Goal: Task Accomplishment & Management: Use online tool/utility

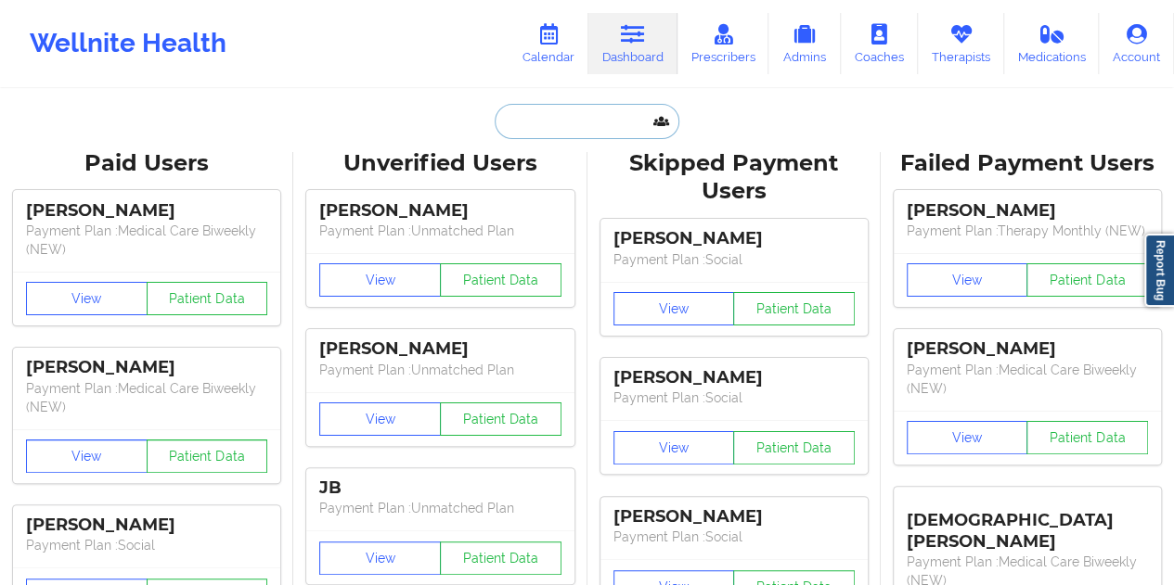
click at [531, 127] on input "text" at bounding box center [586, 121] width 184 height 35
paste input "[EMAIL_ADDRESS][DOMAIN_NAME]"
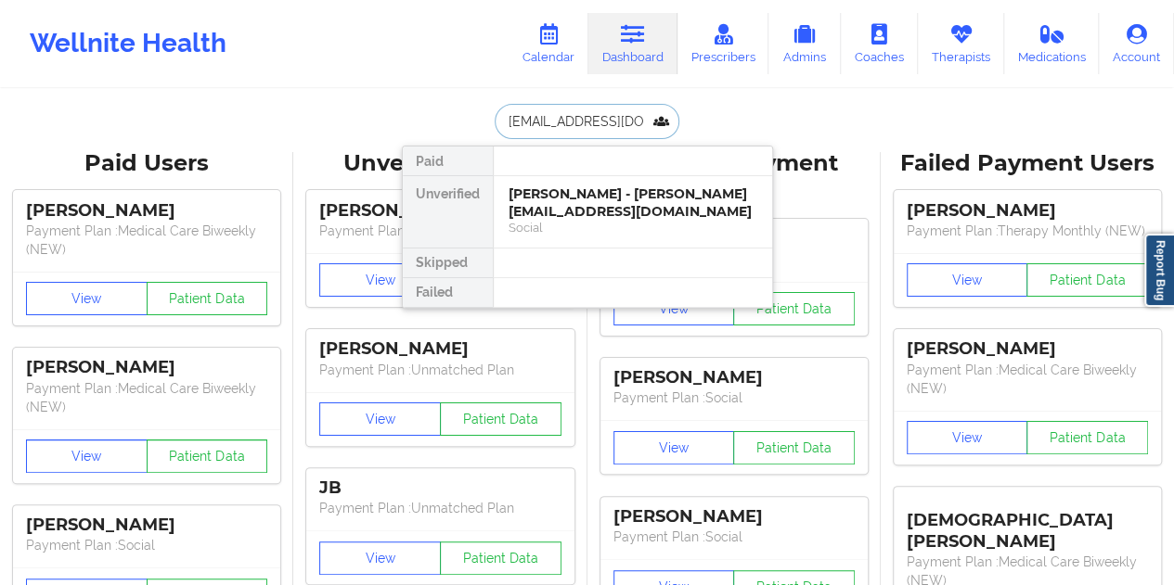
type input "[EMAIL_ADDRESS][DOMAIN_NAME]"
click at [605, 194] on div "[PERSON_NAME] - [EMAIL_ADDRESS][DOMAIN_NAME]" at bounding box center [632, 203] width 249 height 34
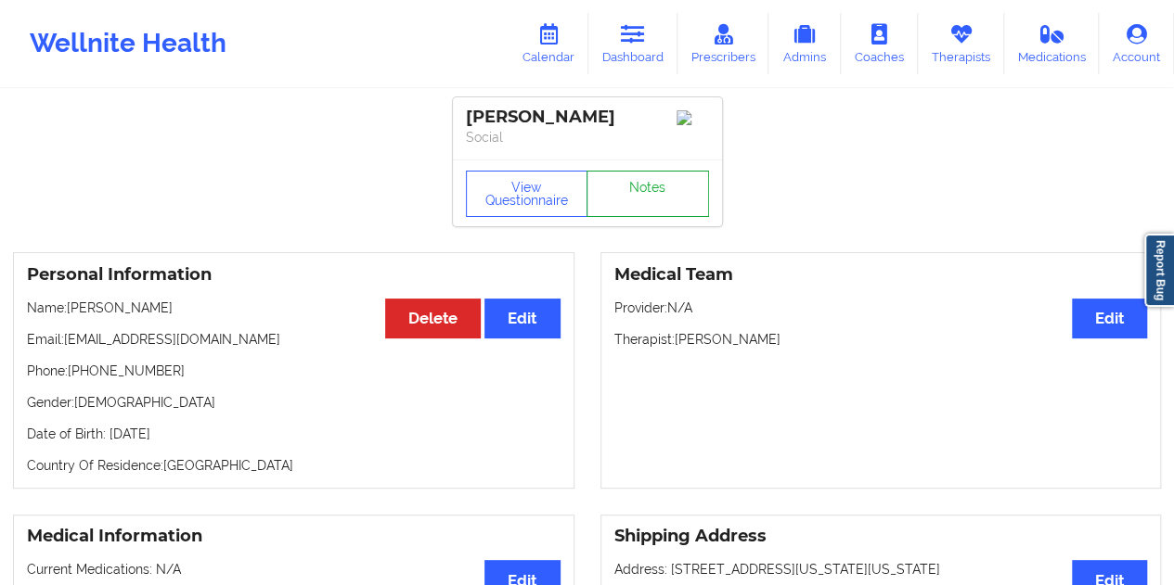
click at [633, 190] on link "Notes" at bounding box center [647, 194] width 122 height 46
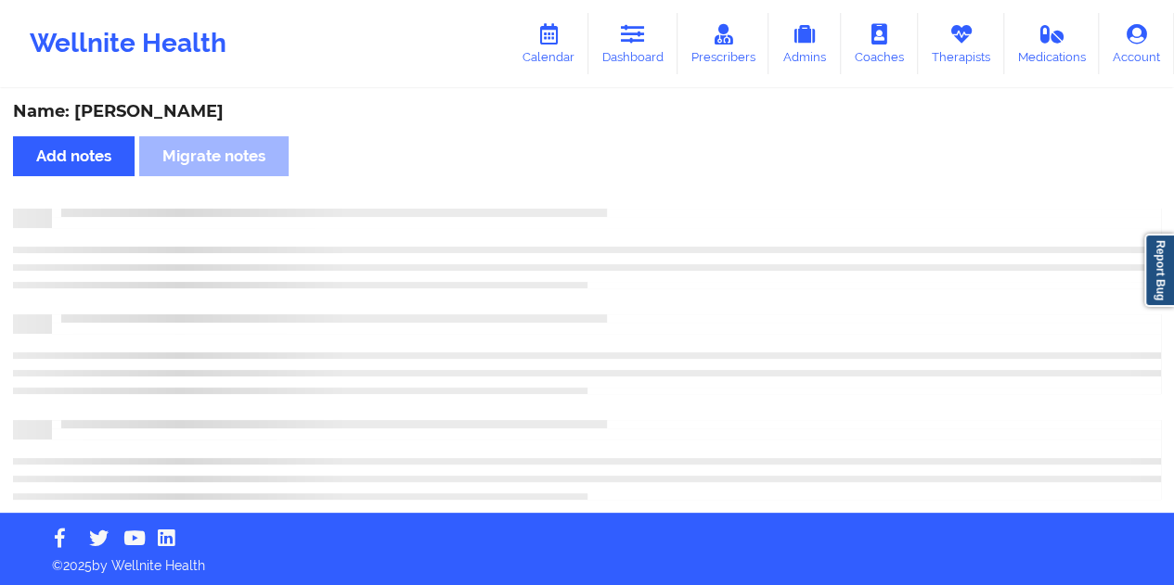
click at [198, 110] on div "Name: [PERSON_NAME]" at bounding box center [587, 111] width 1148 height 21
click at [197, 110] on div "Name: [PERSON_NAME]" at bounding box center [587, 111] width 1148 height 21
copy div "Trobman"
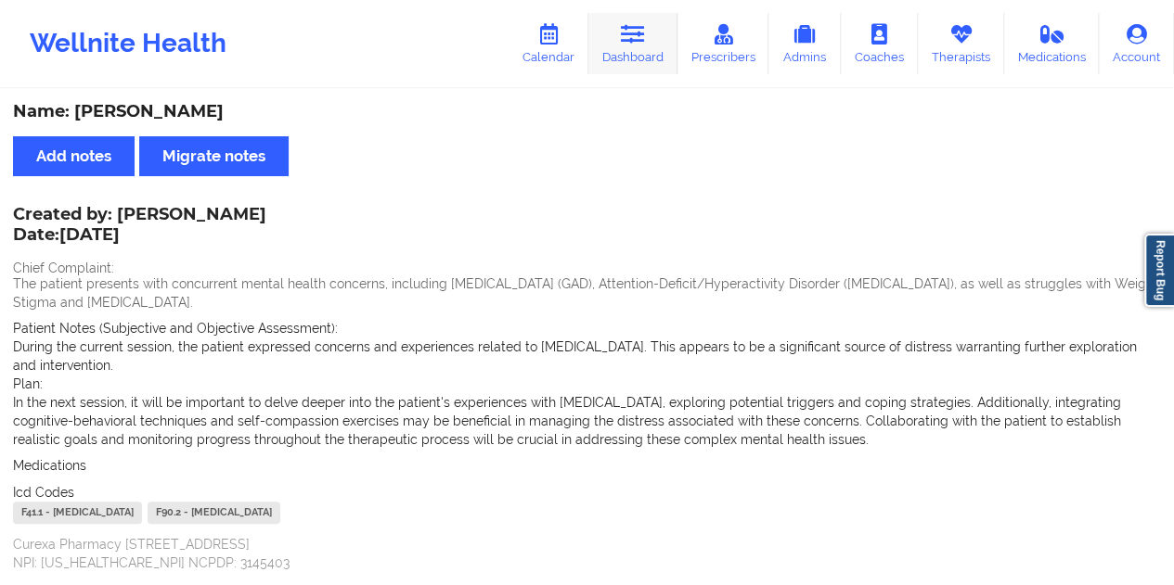
drag, startPoint x: 609, startPoint y: 41, endPoint x: 613, endPoint y: 51, distance: 11.2
click at [609, 40] on link "Dashboard" at bounding box center [632, 43] width 89 height 61
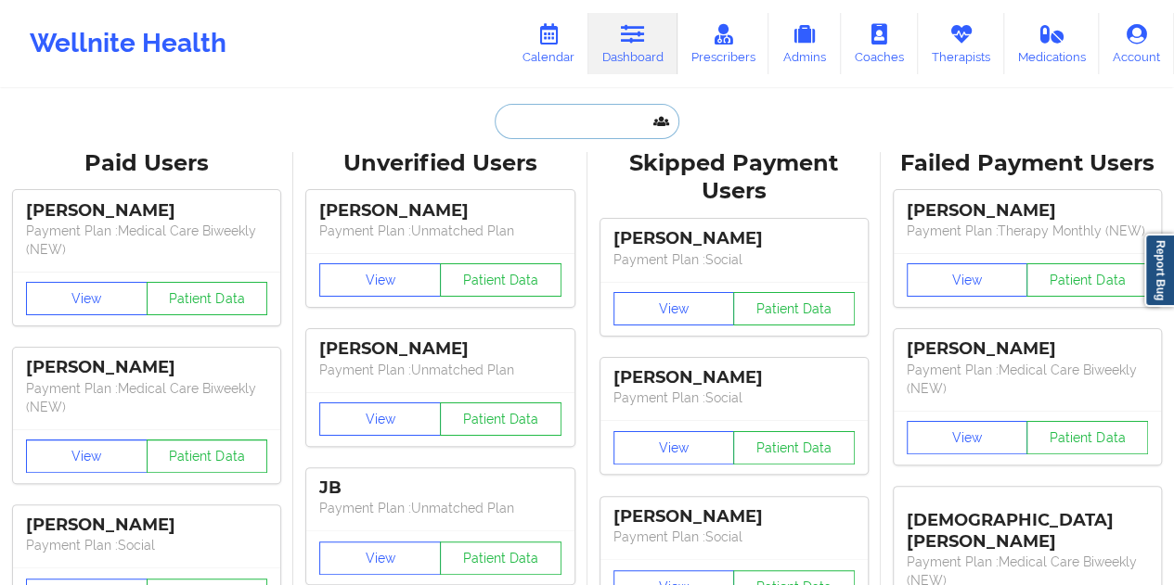
click at [556, 112] on input "text" at bounding box center [586, 121] width 184 height 35
paste input "[PERSON_NAME][EMAIL_ADDRESS][PERSON_NAME][PERSON_NAME][DOMAIN_NAME]"
type input "[PERSON_NAME][EMAIL_ADDRESS][PERSON_NAME][PERSON_NAME][DOMAIN_NAME]"
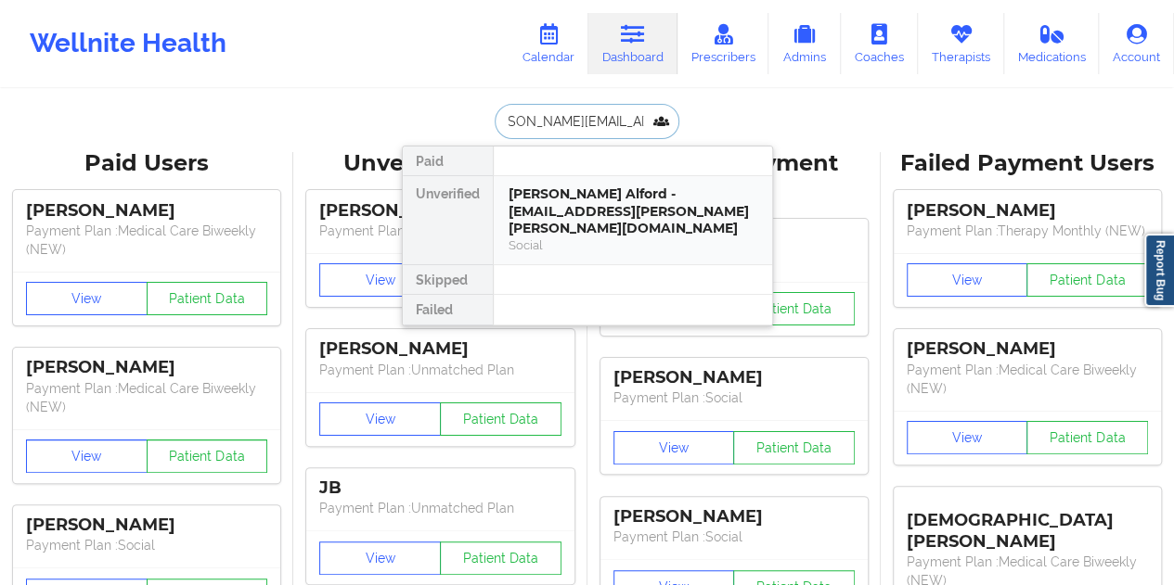
click at [568, 201] on div "[PERSON_NAME] Alford - [EMAIL_ADDRESS][PERSON_NAME][PERSON_NAME][DOMAIN_NAME]" at bounding box center [632, 212] width 249 height 52
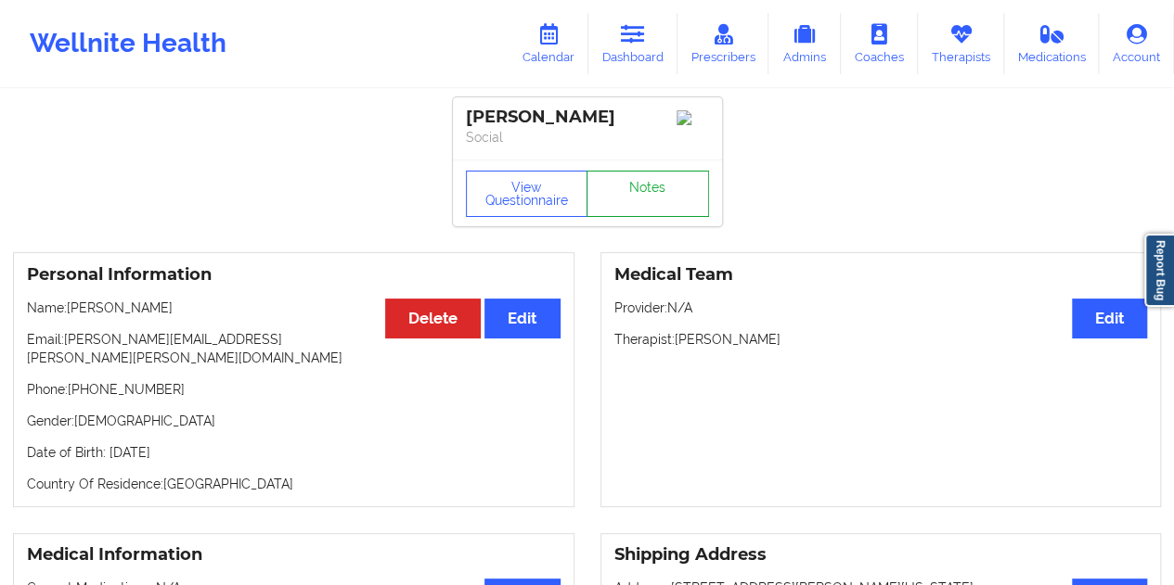
click at [609, 193] on link "Notes" at bounding box center [647, 194] width 122 height 46
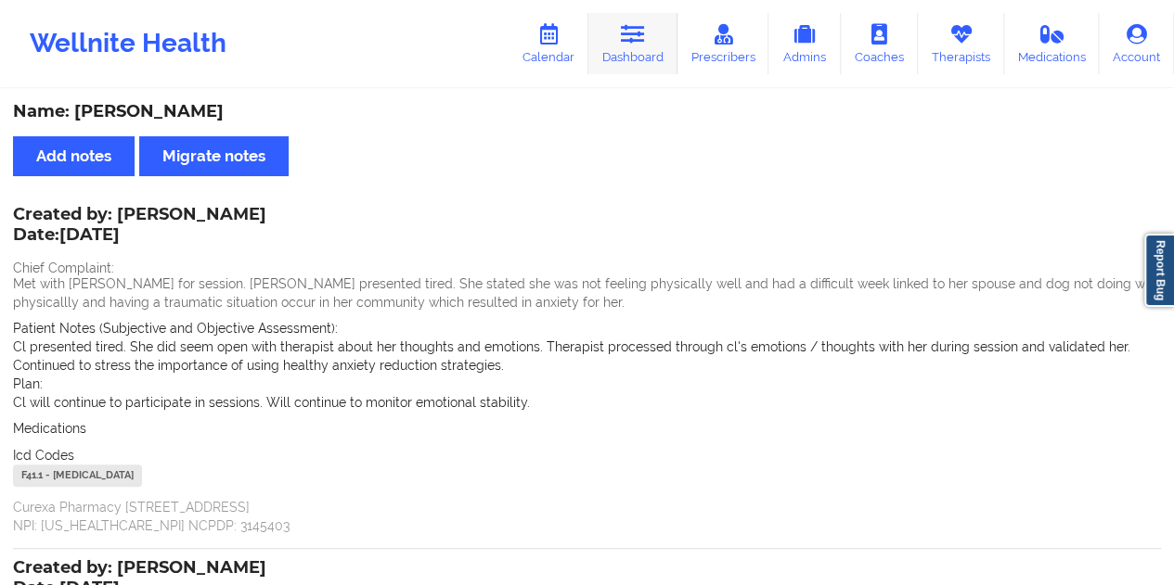
drag, startPoint x: 633, startPoint y: 36, endPoint x: 645, endPoint y: 69, distance: 34.6
click at [633, 36] on icon at bounding box center [633, 34] width 24 height 20
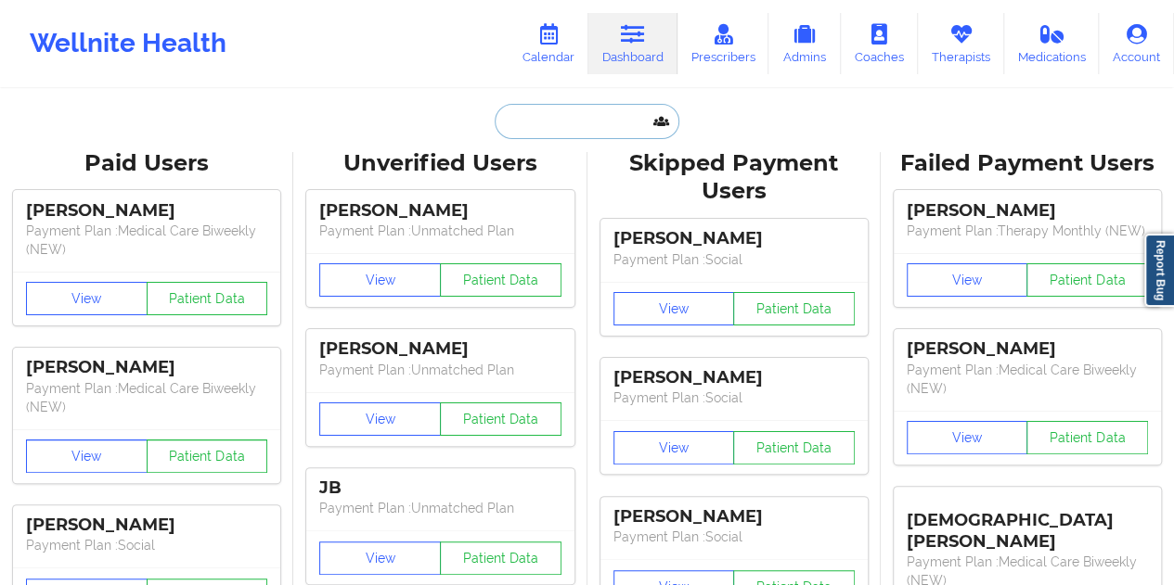
click at [577, 122] on input "text" at bounding box center [586, 121] width 184 height 35
paste input "[EMAIL_ADDRESS][DOMAIN_NAME]"
type input "[EMAIL_ADDRESS][DOMAIN_NAME]"
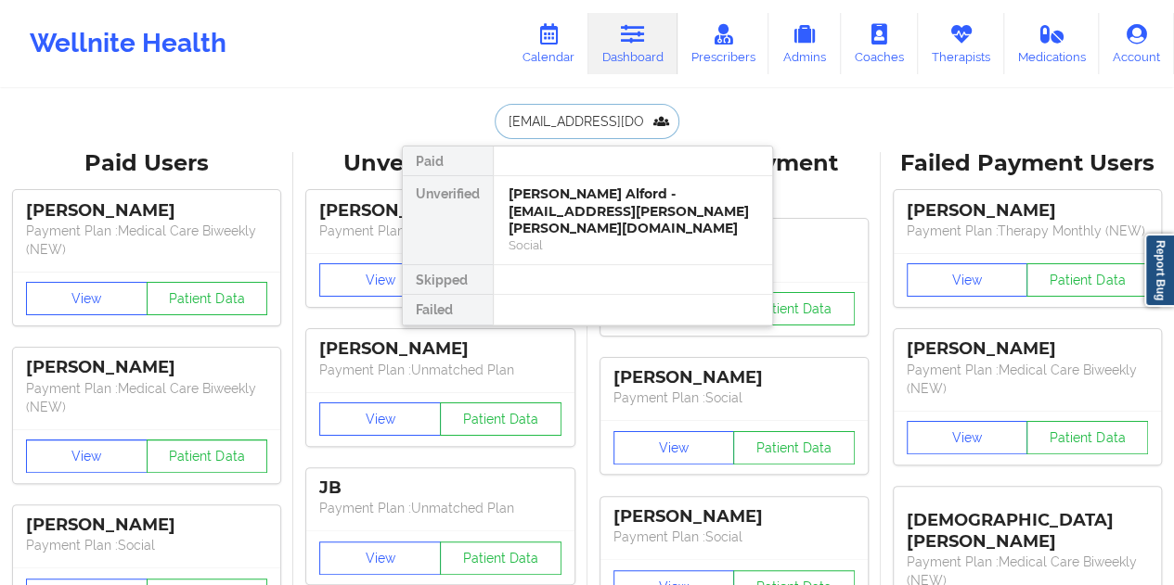
scroll to position [0, 26]
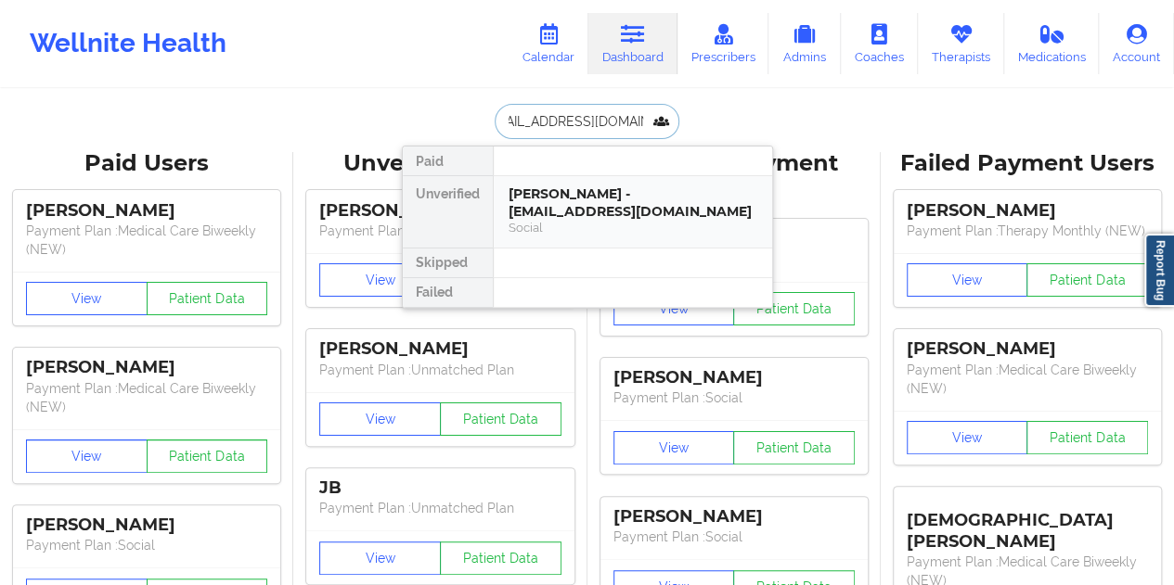
click at [596, 210] on div "[PERSON_NAME] - [EMAIL_ADDRESS][DOMAIN_NAME]" at bounding box center [632, 203] width 249 height 34
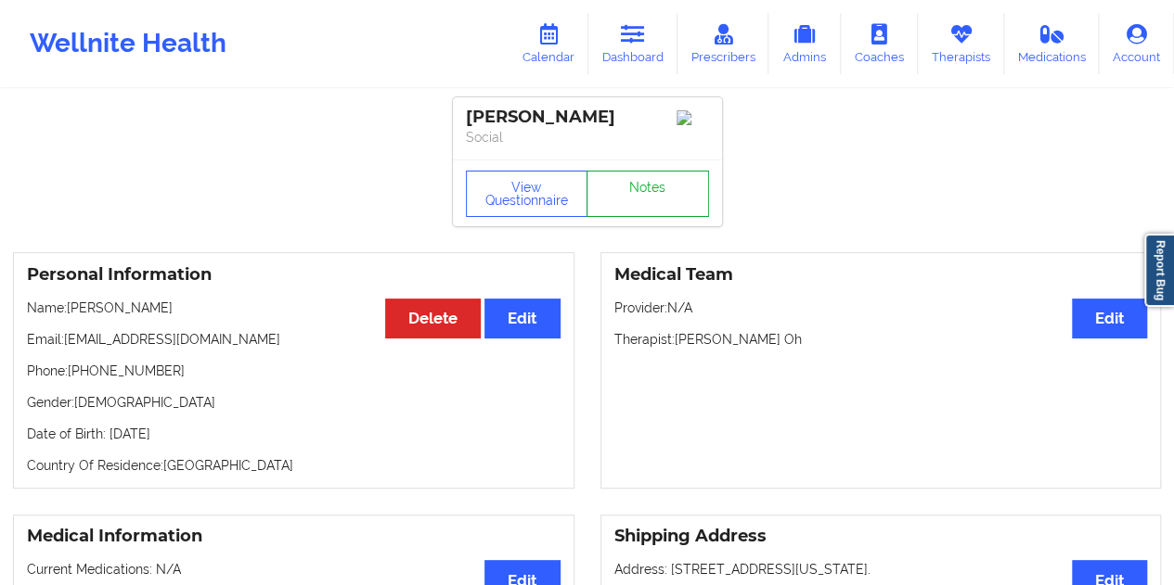
click at [642, 202] on link "Notes" at bounding box center [647, 194] width 122 height 46
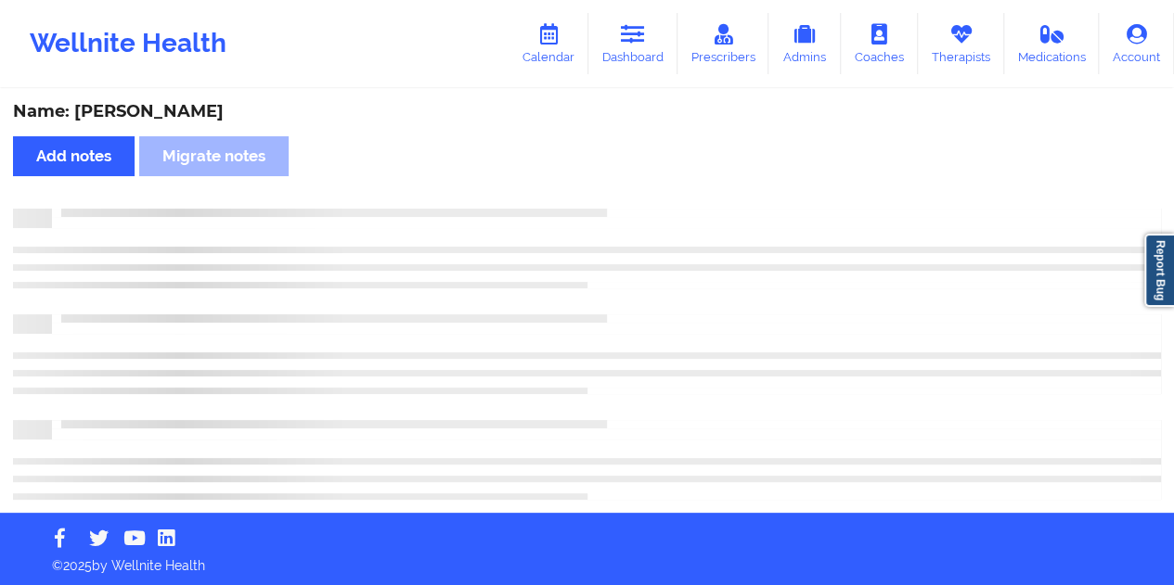
click at [154, 116] on div "Name: [PERSON_NAME]" at bounding box center [587, 111] width 1148 height 21
copy div "Lang"
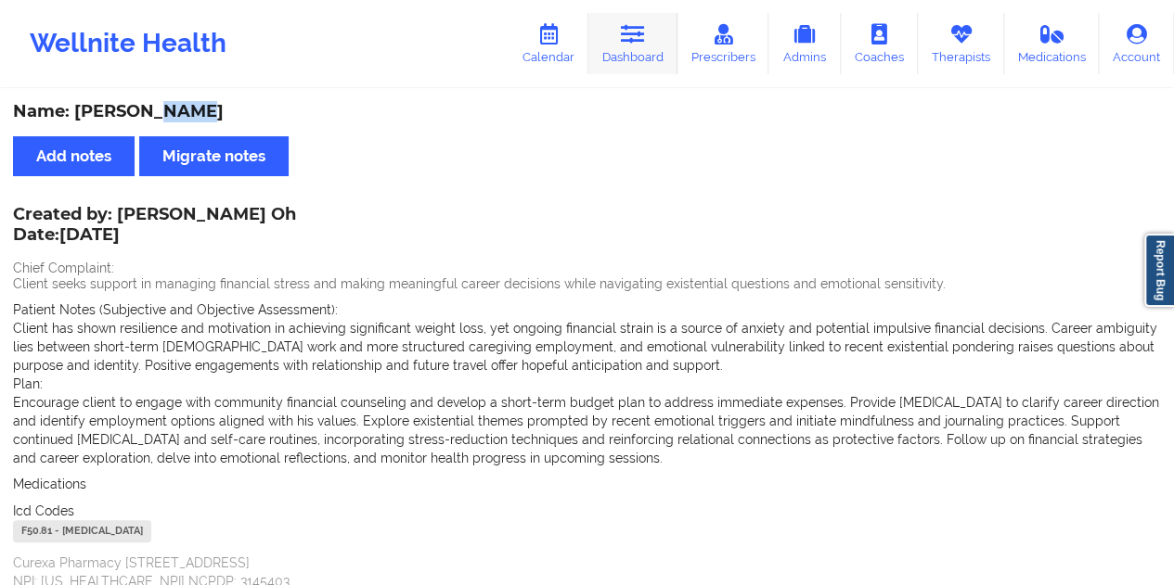
click at [650, 64] on link "Dashboard" at bounding box center [632, 43] width 89 height 61
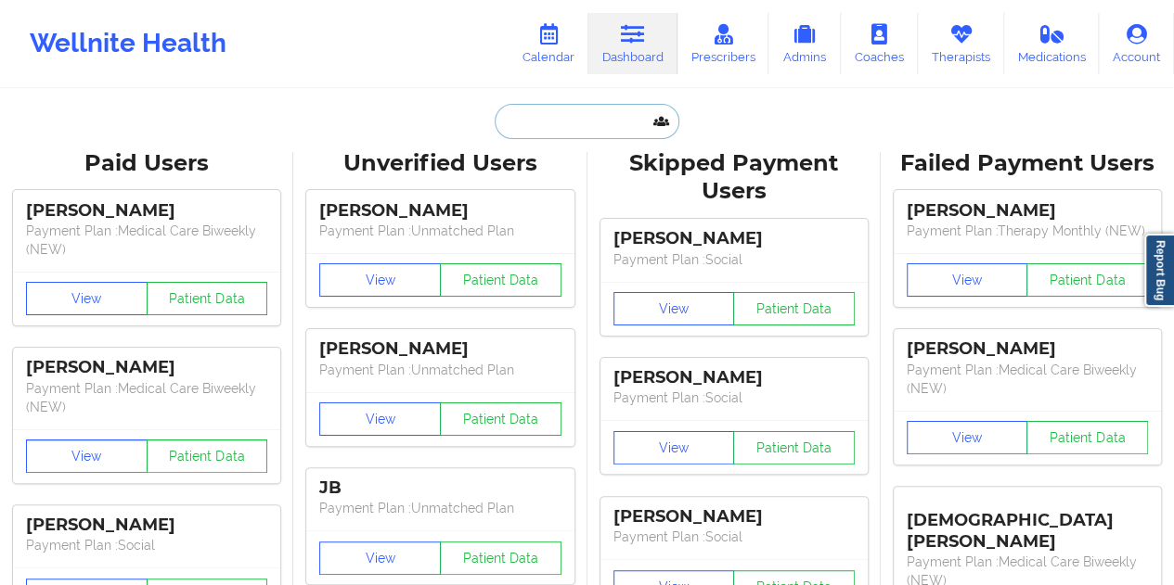
click at [565, 115] on input "text" at bounding box center [586, 121] width 184 height 35
paste input "[EMAIL_ADDRESS][DOMAIN_NAME]"
type input "[EMAIL_ADDRESS][DOMAIN_NAME]"
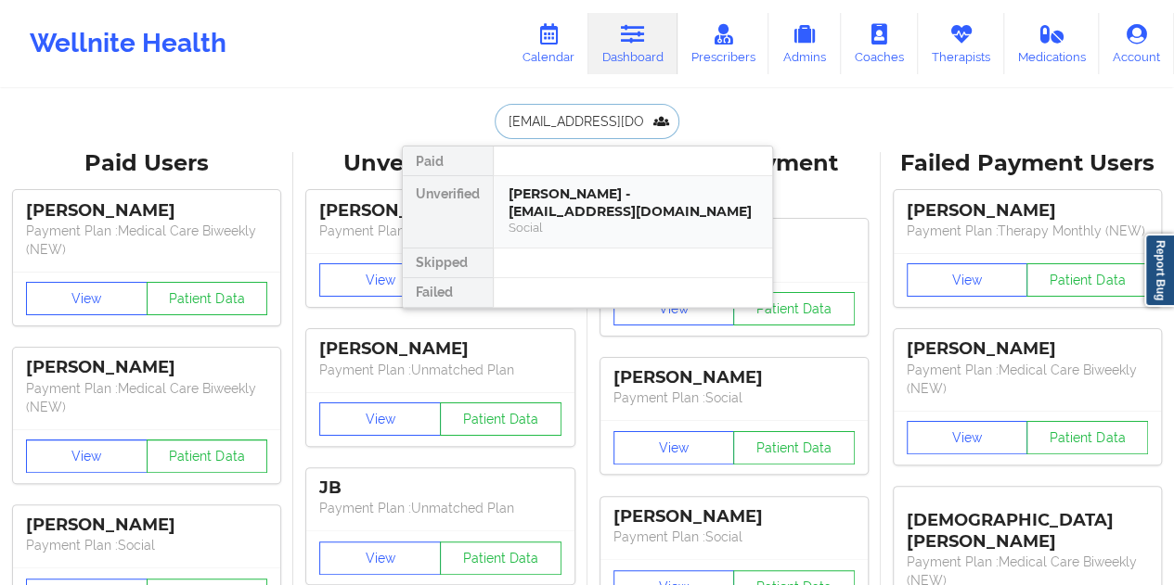
click at [601, 209] on div "[PERSON_NAME] - [EMAIL_ADDRESS][DOMAIN_NAME]" at bounding box center [632, 203] width 249 height 34
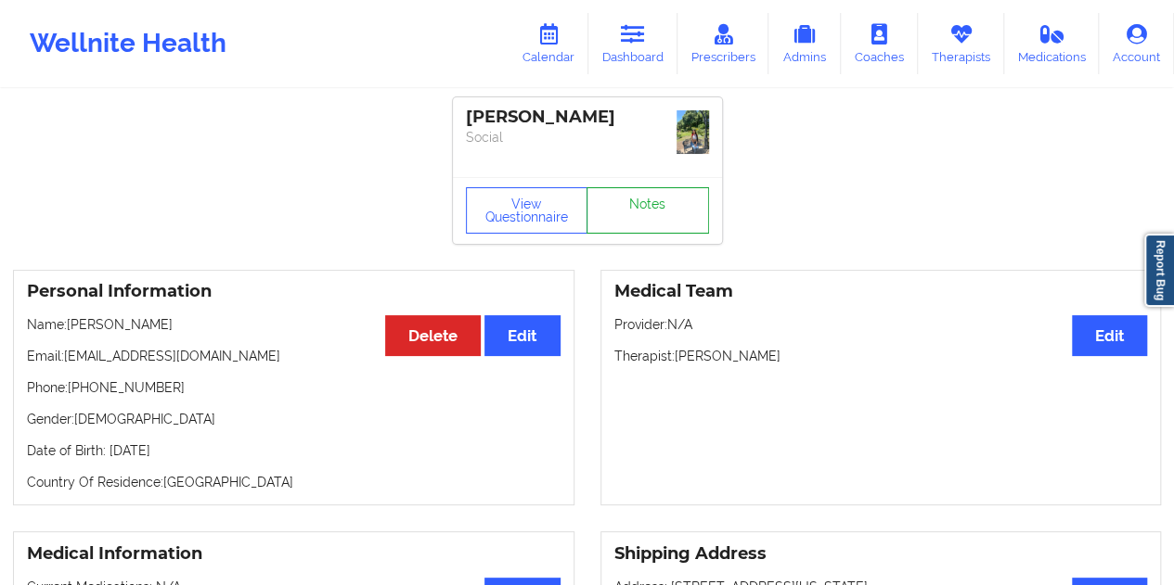
click at [668, 206] on link "Notes" at bounding box center [647, 210] width 122 height 46
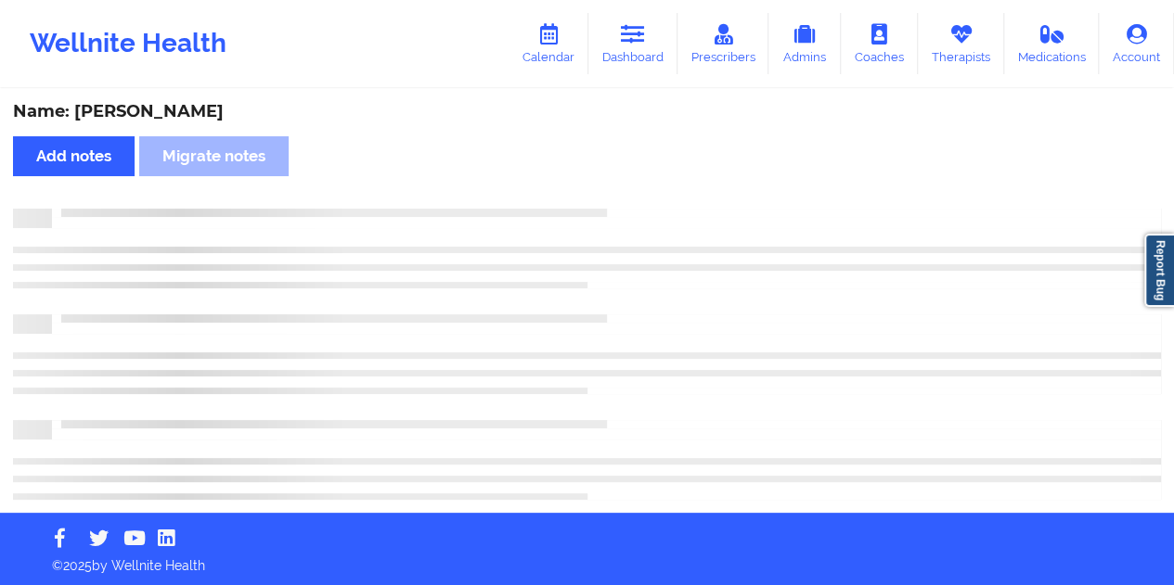
click at [223, 116] on div "Name: [PERSON_NAME]" at bounding box center [587, 111] width 1148 height 21
copy div "[PERSON_NAME]"
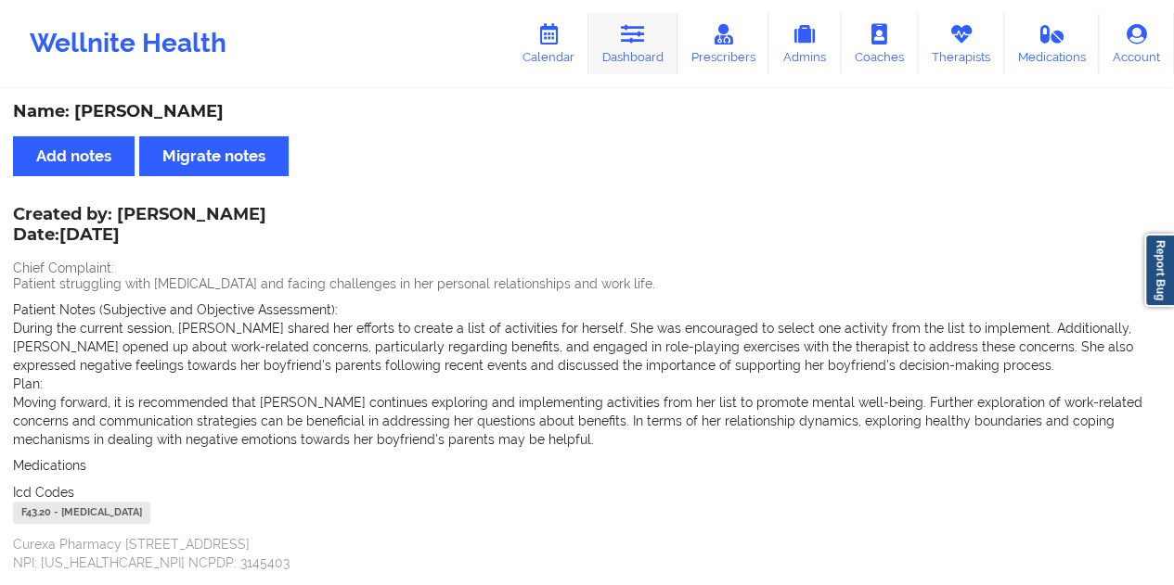
click at [649, 58] on link "Dashboard" at bounding box center [632, 43] width 89 height 61
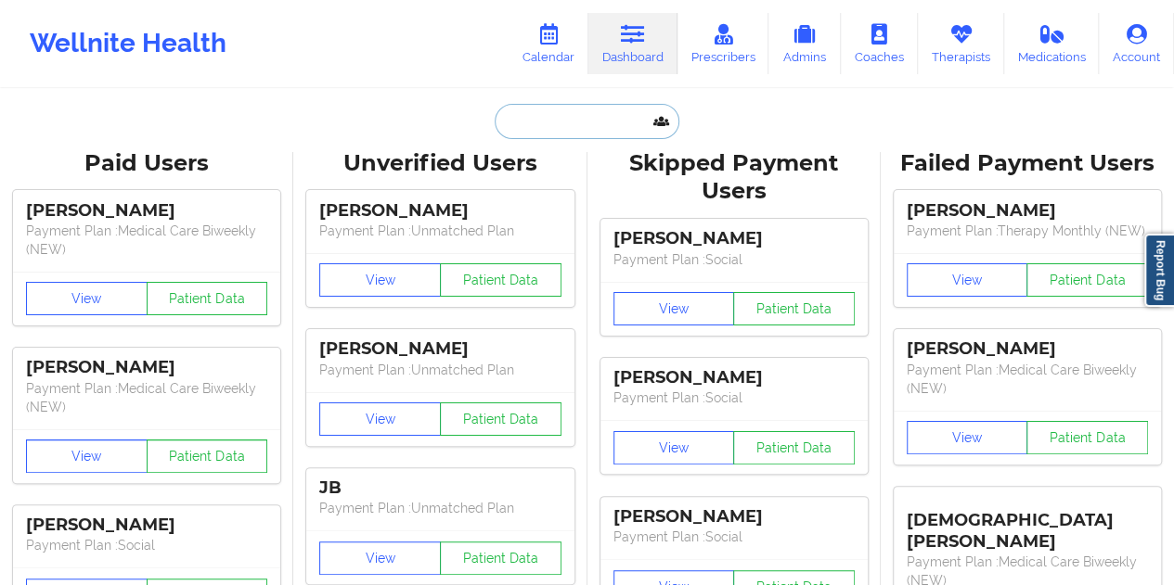
click at [514, 136] on input "text" at bounding box center [586, 121] width 184 height 35
paste input "[EMAIL_ADDRESS][DOMAIN_NAME]"
type input "[EMAIL_ADDRESS][DOMAIN_NAME]"
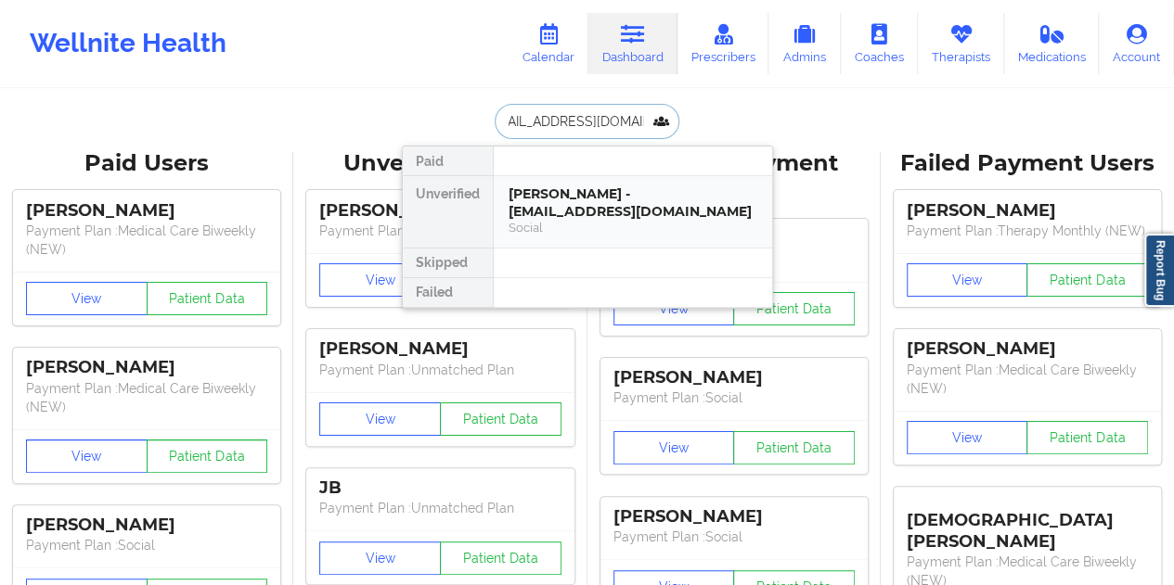
click at [632, 216] on div "[PERSON_NAME] - [EMAIL_ADDRESS][DOMAIN_NAME]" at bounding box center [632, 203] width 249 height 34
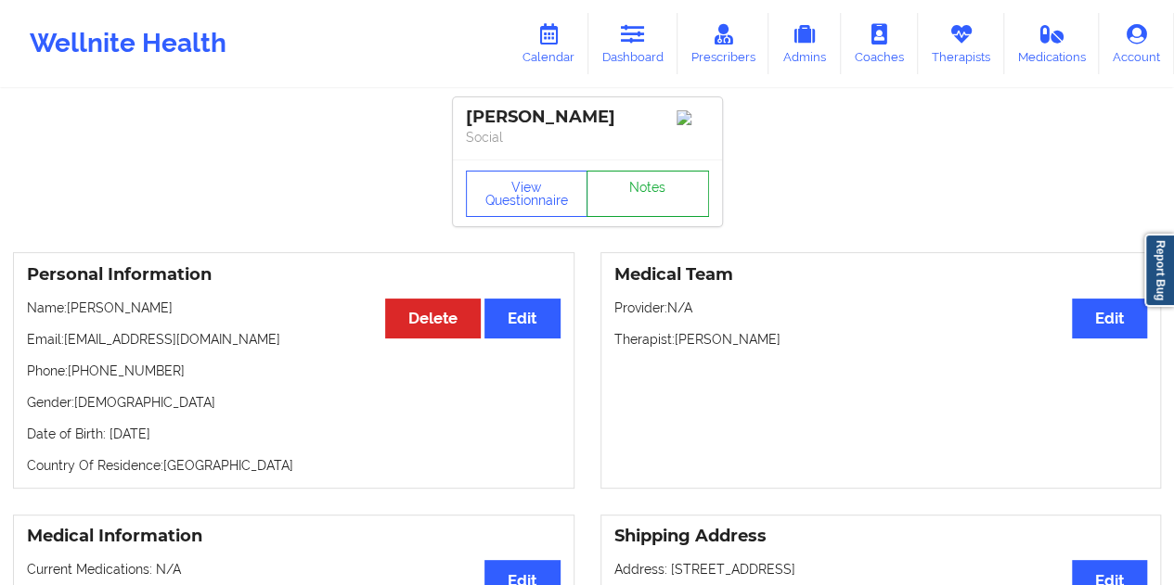
click at [650, 188] on link "Notes" at bounding box center [647, 194] width 122 height 46
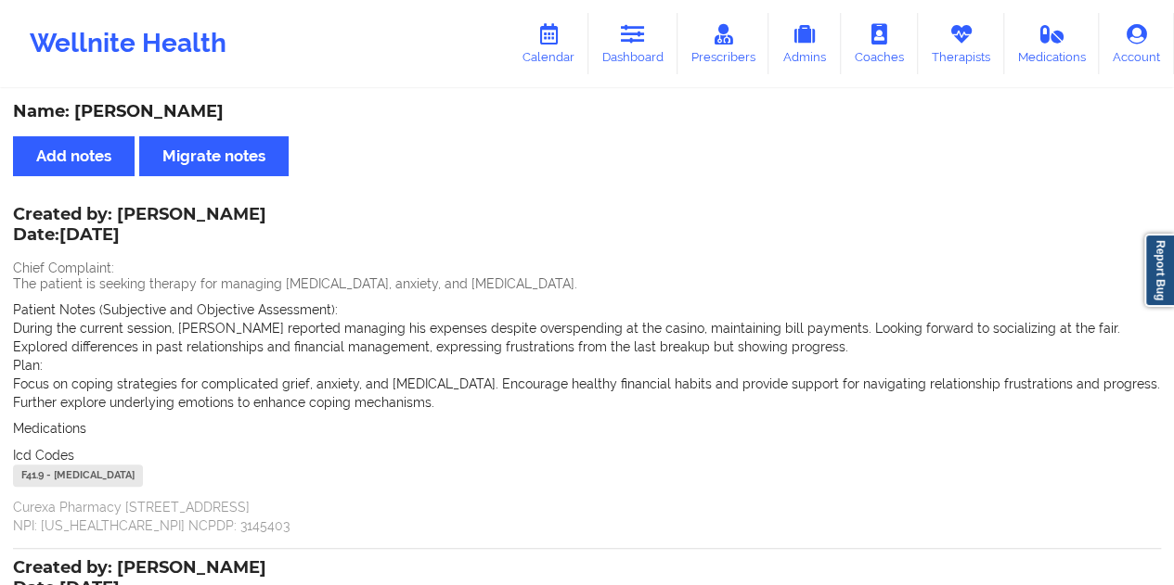
click at [161, 115] on div "Name: [PERSON_NAME]" at bounding box center [587, 111] width 1148 height 21
click at [160, 115] on div "Name: [PERSON_NAME]" at bounding box center [587, 111] width 1148 height 21
copy div "[PERSON_NAME]"
click at [636, 59] on link "Dashboard" at bounding box center [632, 43] width 89 height 61
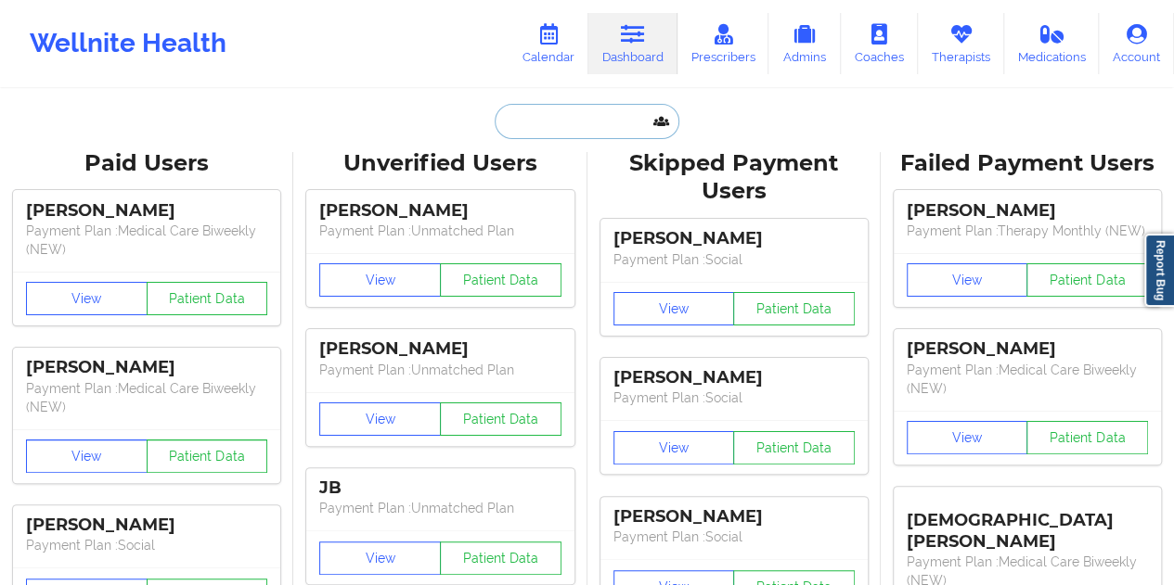
click at [539, 133] on input "text" at bounding box center [586, 121] width 184 height 35
paste input "[EMAIL_ADDRESS][DOMAIN_NAME]"
type input "[EMAIL_ADDRESS][DOMAIN_NAME]"
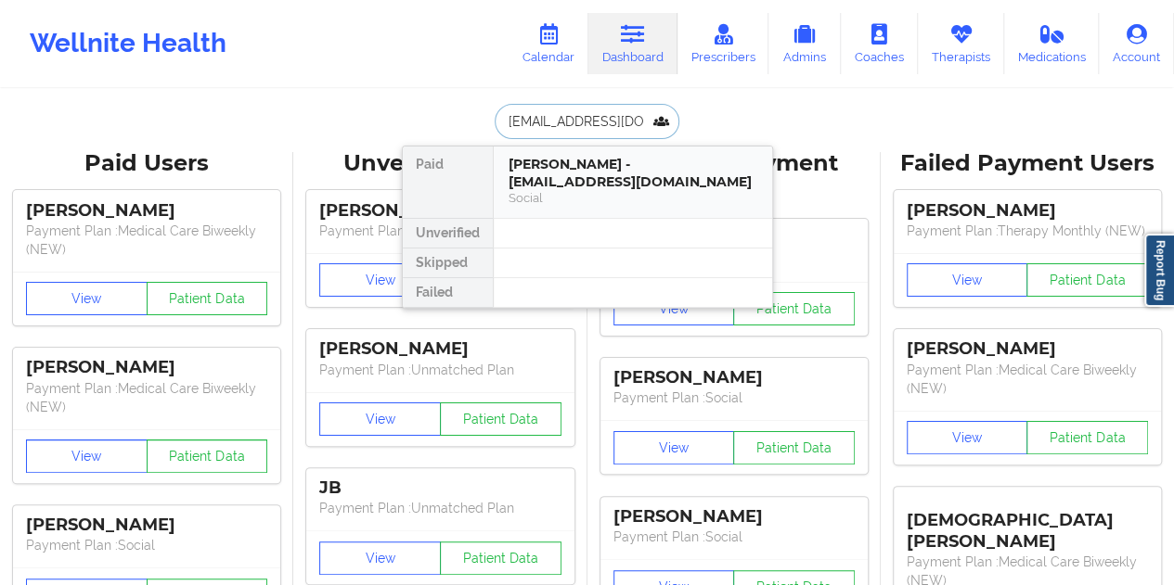
click at [640, 170] on div "[PERSON_NAME] - [EMAIL_ADDRESS][DOMAIN_NAME]" at bounding box center [632, 173] width 249 height 34
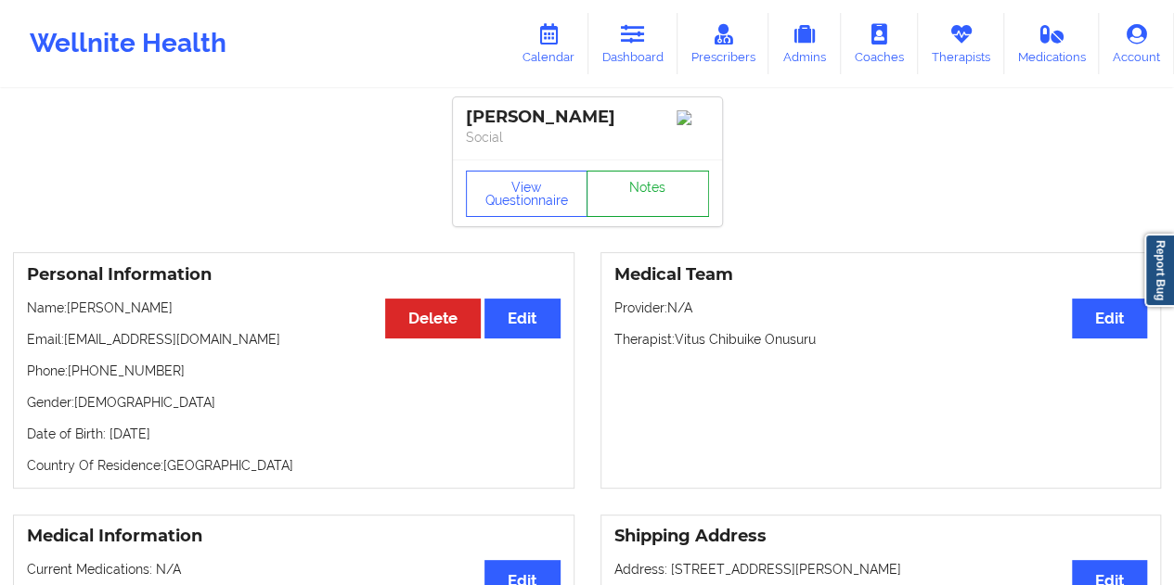
click at [695, 188] on link "Notes" at bounding box center [647, 194] width 122 height 46
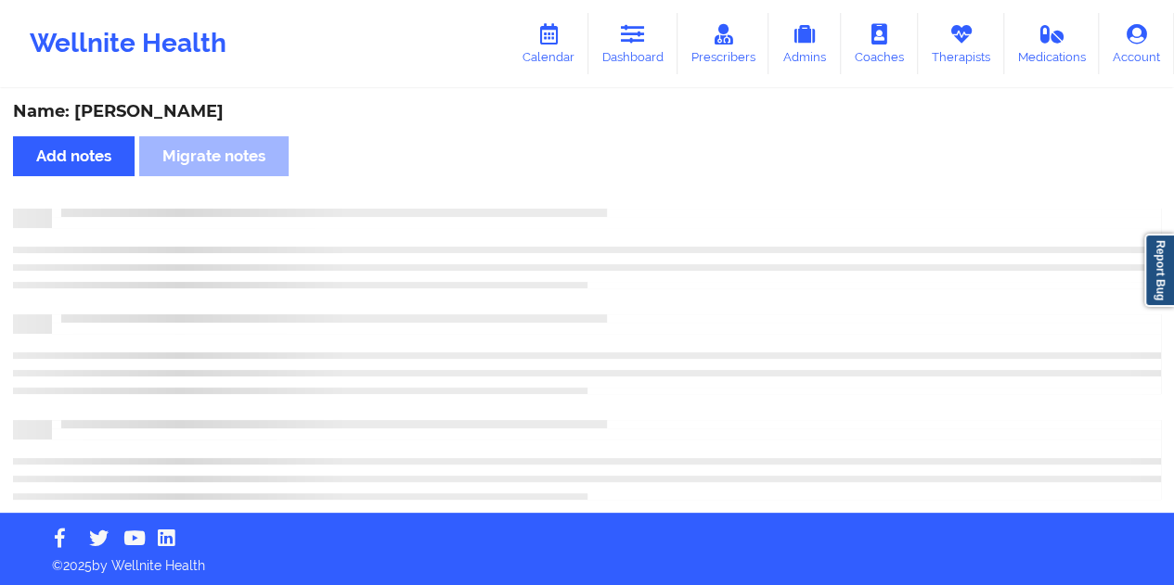
click at [193, 109] on div "Name: [PERSON_NAME]" at bounding box center [587, 111] width 1148 height 21
copy div "[PERSON_NAME]"
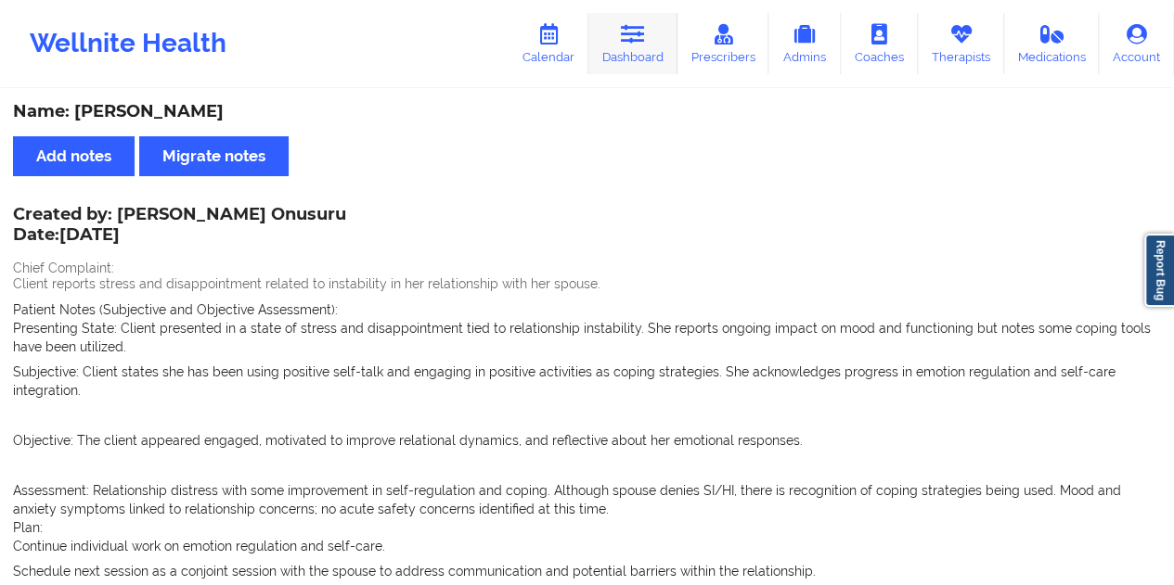
click at [659, 41] on link "Dashboard" at bounding box center [632, 43] width 89 height 61
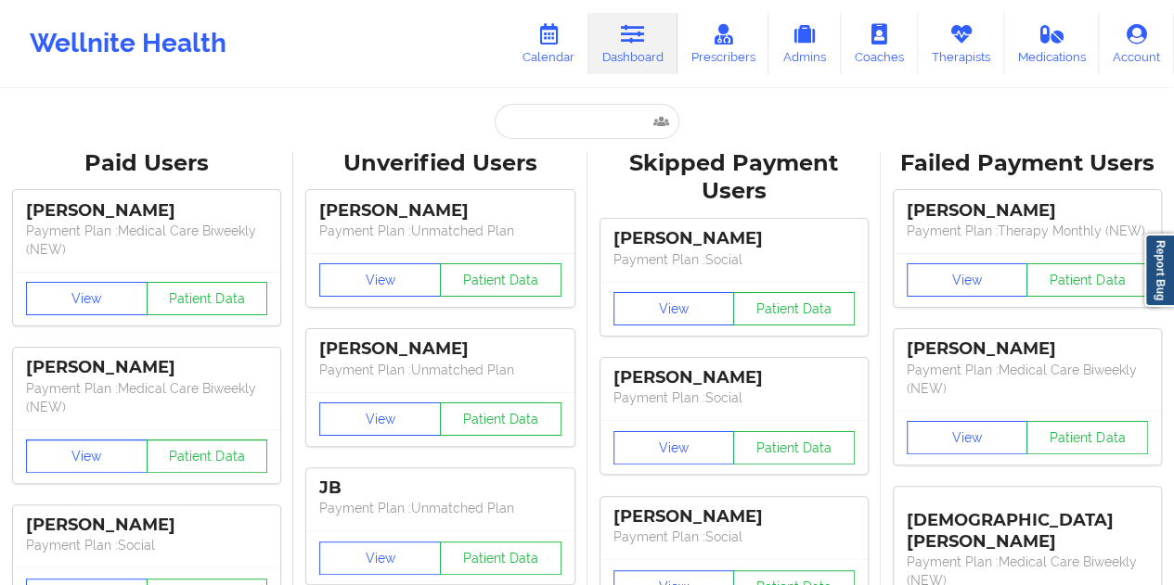
click at [566, 105] on input "text" at bounding box center [586, 121] width 184 height 35
paste input "[EMAIL_ADDRESS][DOMAIN_NAME]"
type input "[EMAIL_ADDRESS][DOMAIN_NAME]"
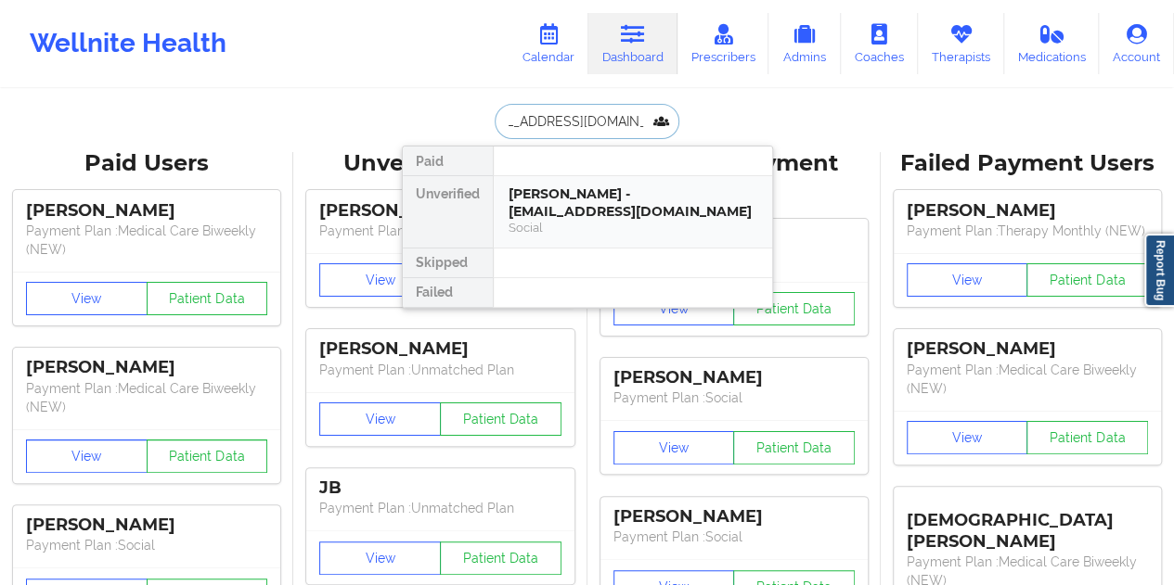
click at [573, 209] on div "[PERSON_NAME] - [EMAIL_ADDRESS][DOMAIN_NAME]" at bounding box center [632, 203] width 249 height 34
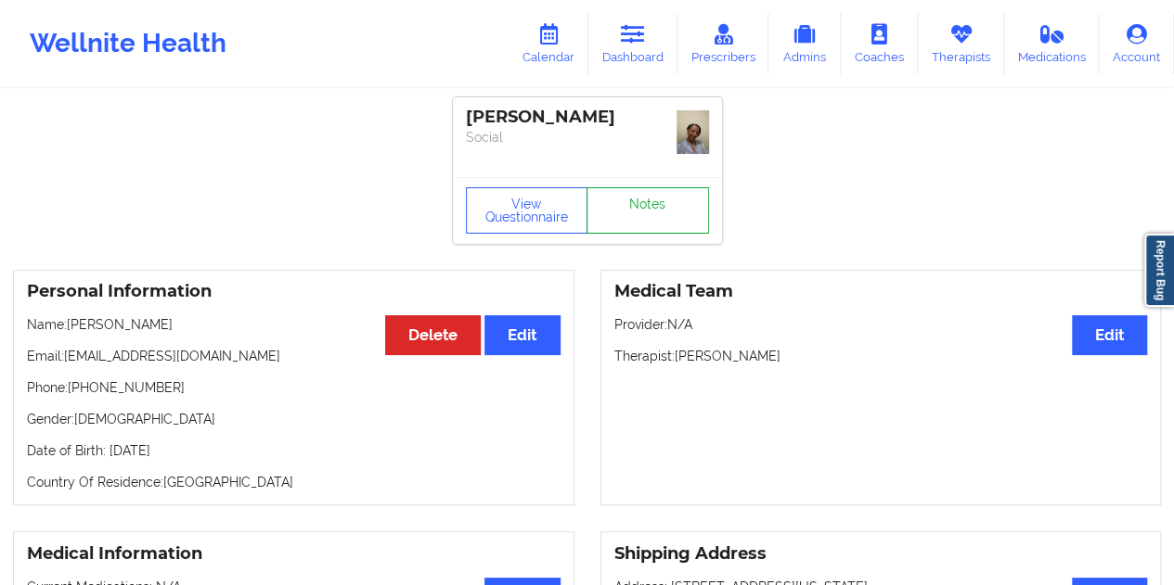
click at [675, 203] on link "Notes" at bounding box center [647, 210] width 122 height 46
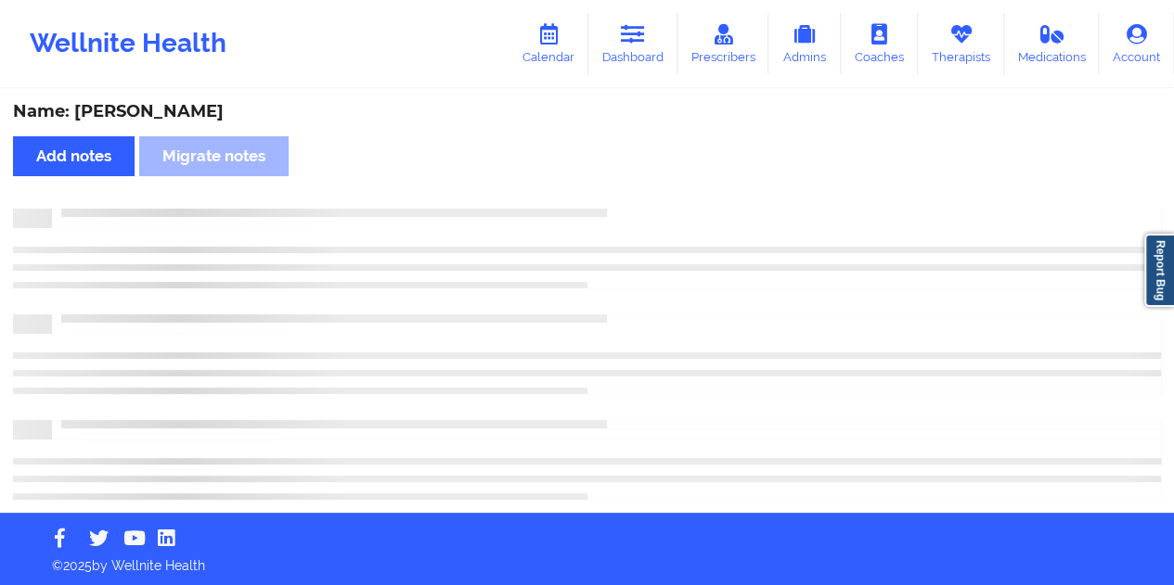
click at [192, 117] on div "Name: [PERSON_NAME]" at bounding box center [587, 111] width 1148 height 21
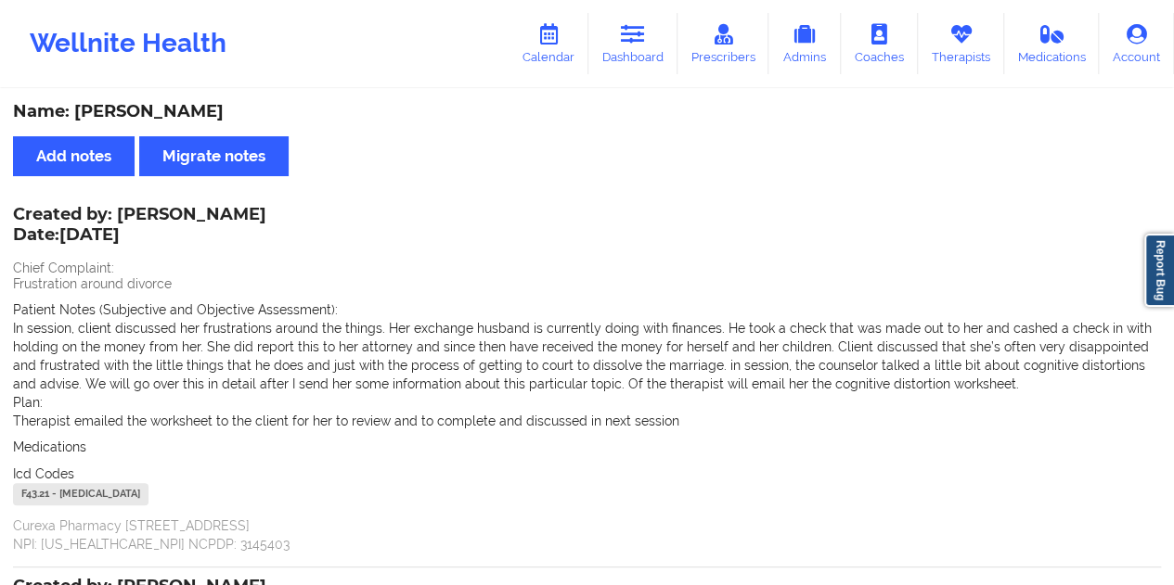
copy div "[PERSON_NAME]"
click at [613, 10] on div "Wellnite Health Calendar Dashboard Prescribers Admins Coaches Therapists Medica…" at bounding box center [587, 43] width 1174 height 74
click at [637, 45] on icon at bounding box center [633, 34] width 24 height 20
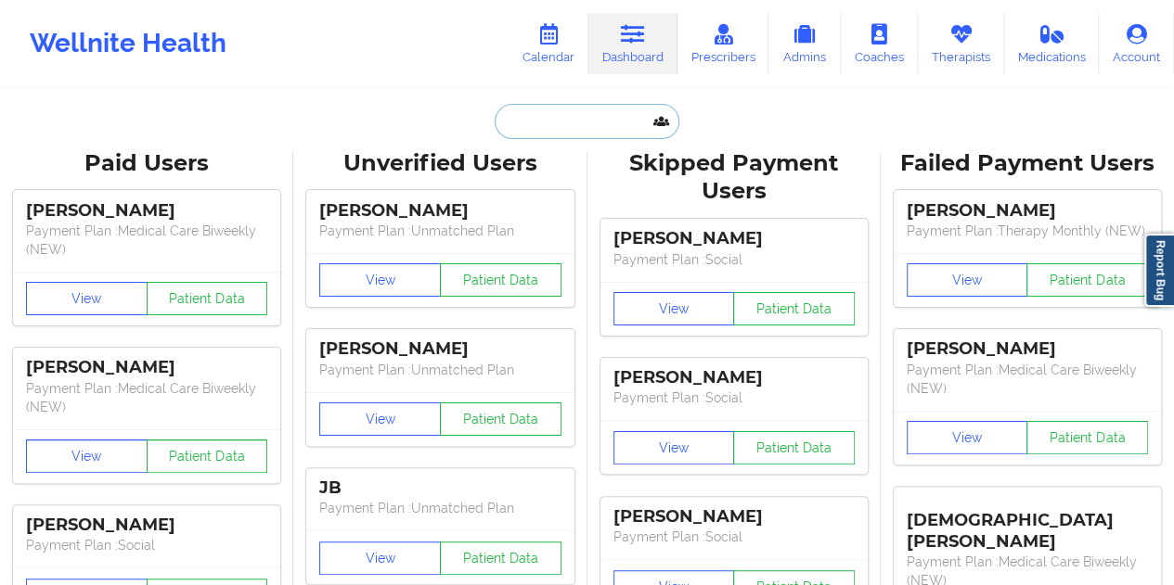
click at [551, 109] on input "text" at bounding box center [586, 121] width 184 height 35
paste input "[EMAIL_ADDRESS][DOMAIN_NAME]"
type input "[EMAIL_ADDRESS][DOMAIN_NAME]"
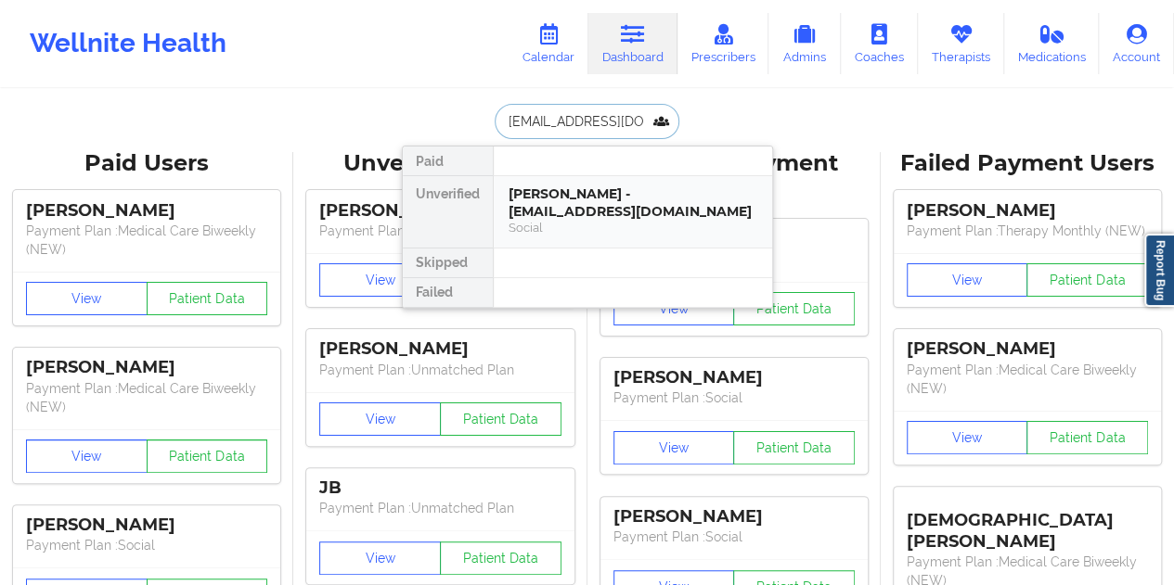
click at [629, 196] on div "[PERSON_NAME] - [EMAIL_ADDRESS][DOMAIN_NAME]" at bounding box center [632, 203] width 249 height 34
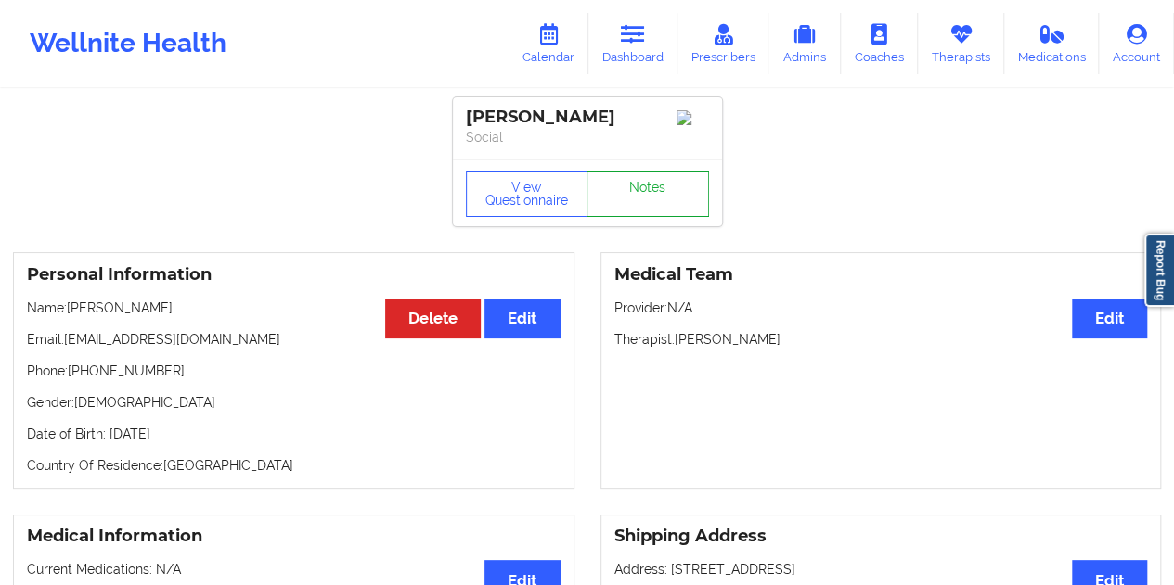
click at [644, 188] on link "Notes" at bounding box center [647, 194] width 122 height 46
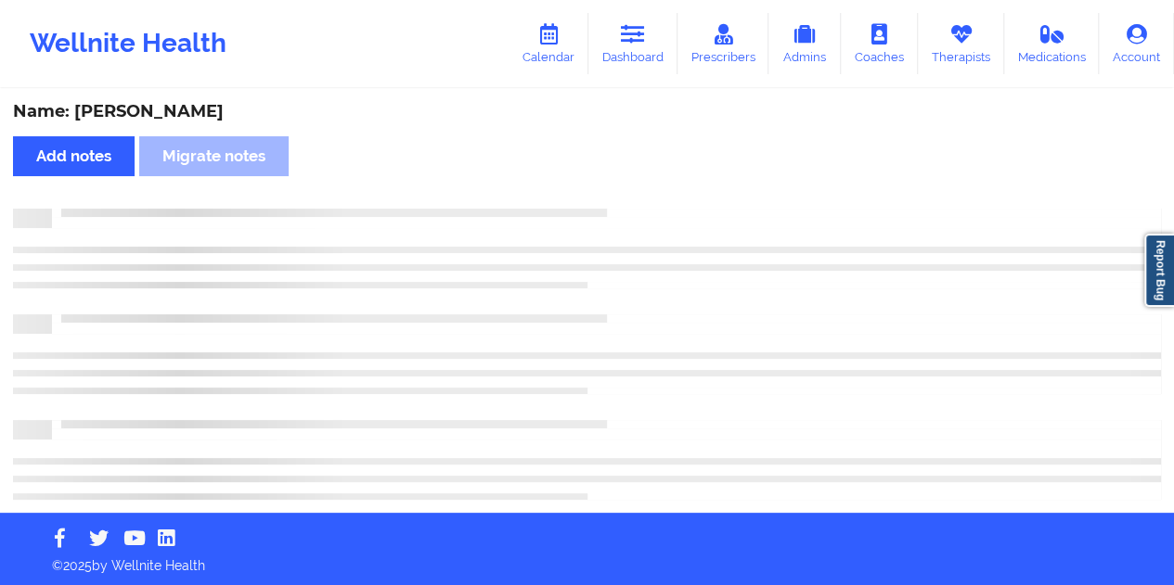
click at [151, 104] on div "Name: [PERSON_NAME]" at bounding box center [587, 111] width 1148 height 21
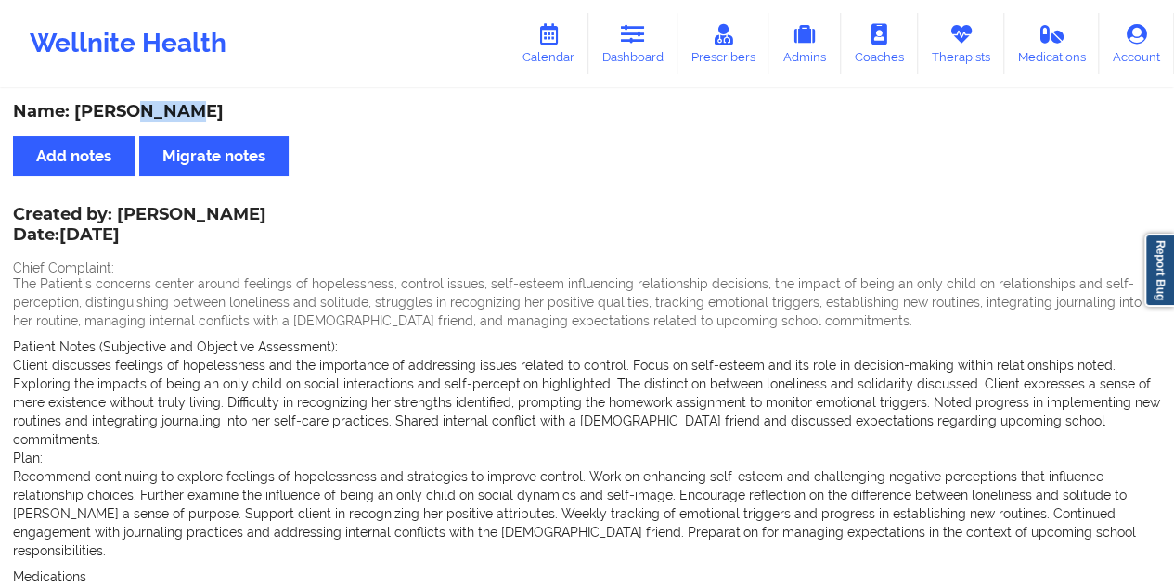
copy div "[PERSON_NAME]"
click at [651, 47] on link "Dashboard" at bounding box center [632, 43] width 89 height 61
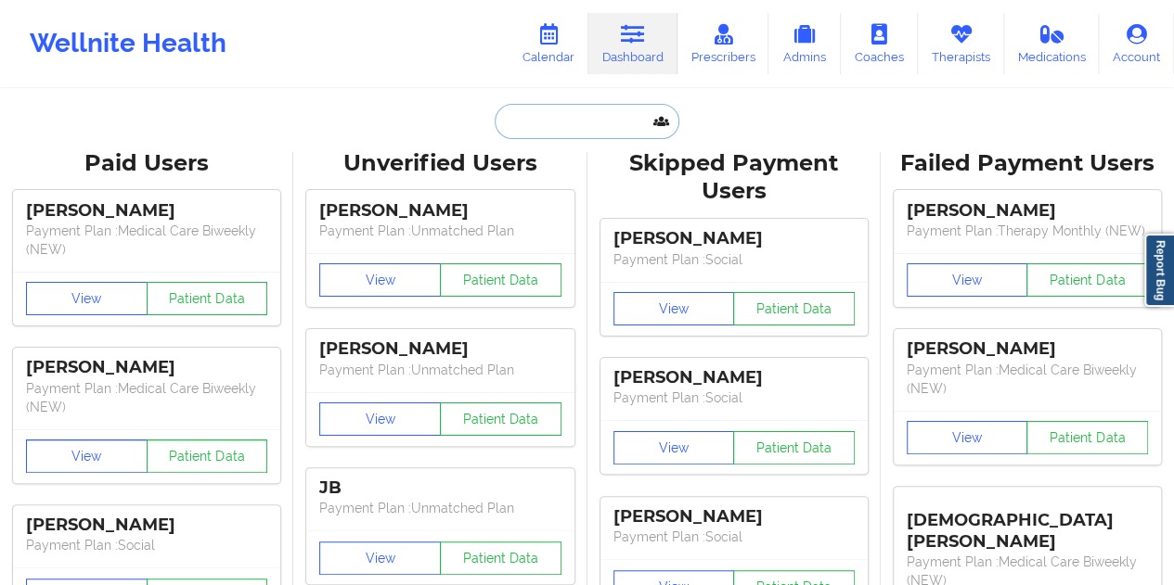
click at [555, 136] on input "text" at bounding box center [586, 121] width 184 height 35
paste input "[EMAIL_ADDRESS][DOMAIN_NAME]"
type input "[EMAIL_ADDRESS][DOMAIN_NAME]"
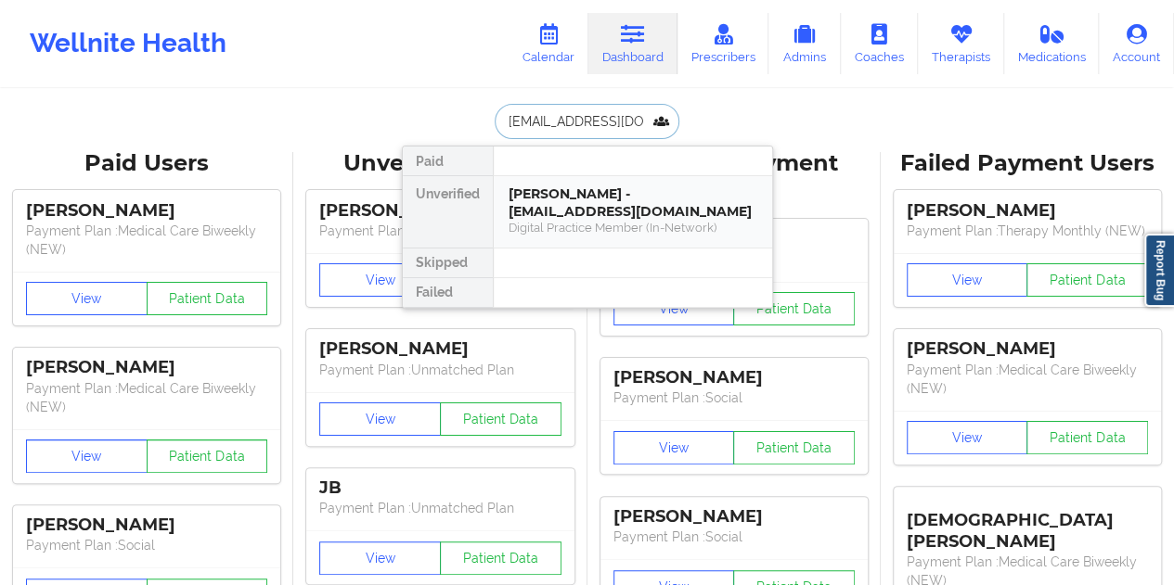
click at [605, 213] on div "[PERSON_NAME] - [EMAIL_ADDRESS][DOMAIN_NAME]" at bounding box center [632, 203] width 249 height 34
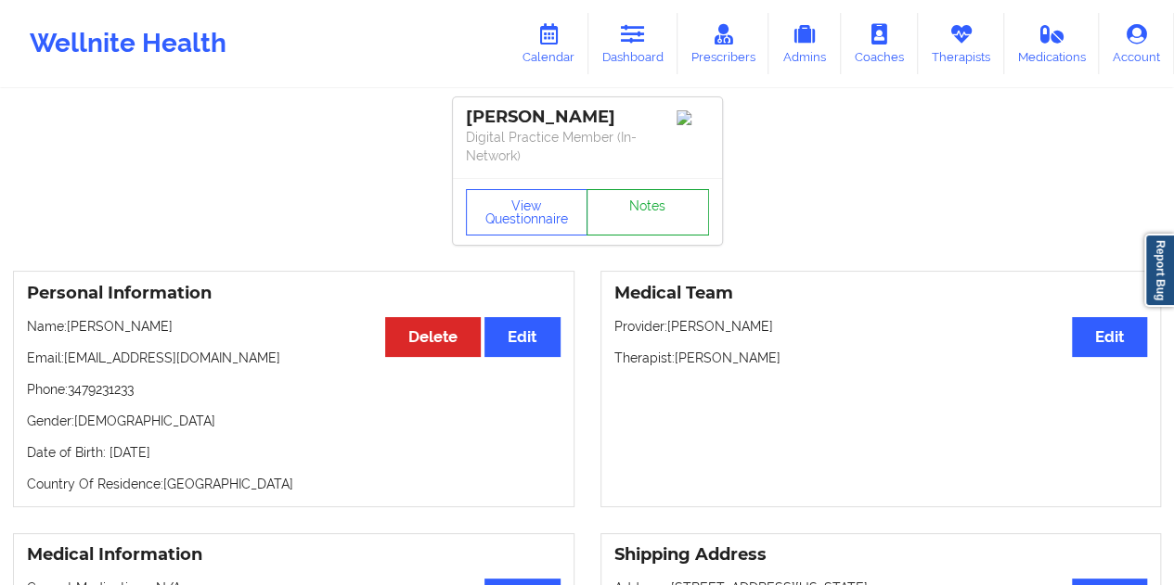
click at [621, 196] on link "Notes" at bounding box center [647, 212] width 122 height 46
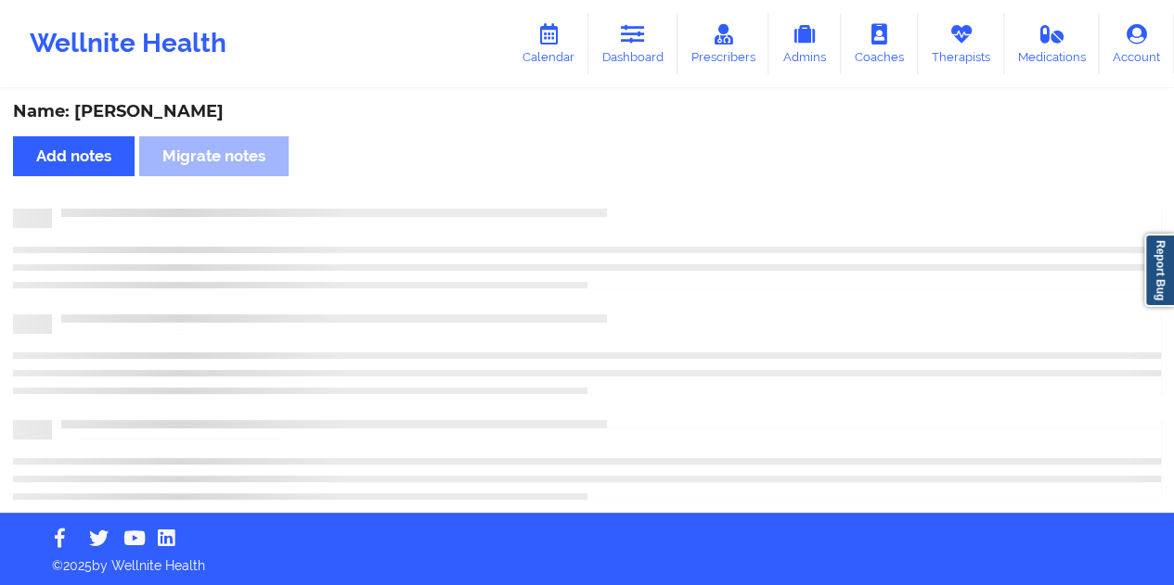
click at [150, 116] on div "Name: [PERSON_NAME]" at bounding box center [587, 111] width 1148 height 21
click at [152, 116] on div "Name: [PERSON_NAME]" at bounding box center [587, 111] width 1148 height 21
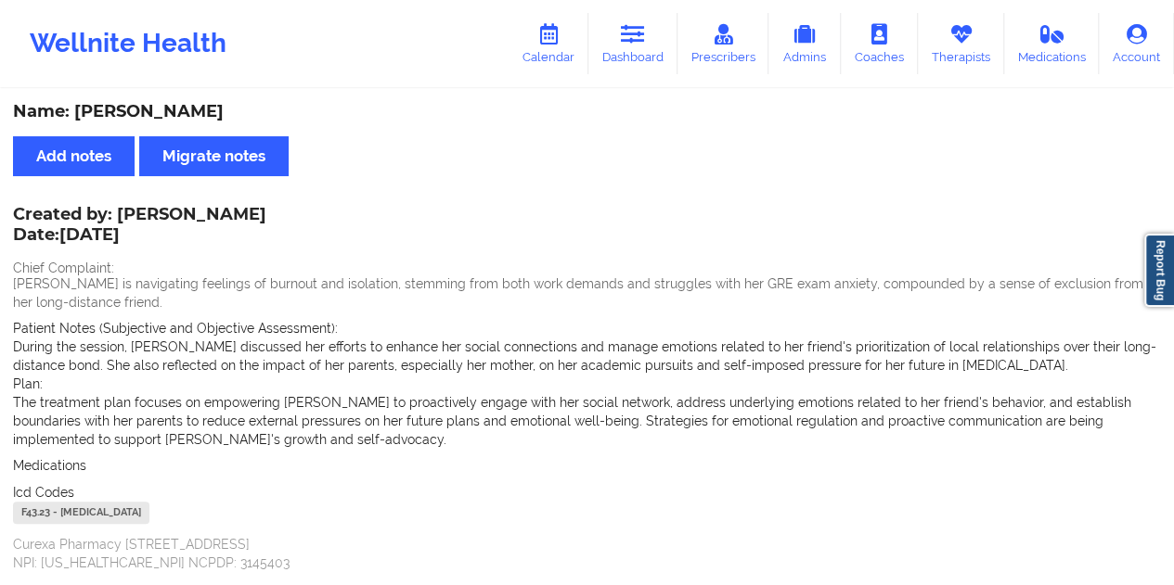
copy div "Jagannath"
drag, startPoint x: 650, startPoint y: 56, endPoint x: 633, endPoint y: 86, distance: 35.3
click at [651, 55] on link "Dashboard" at bounding box center [632, 43] width 89 height 61
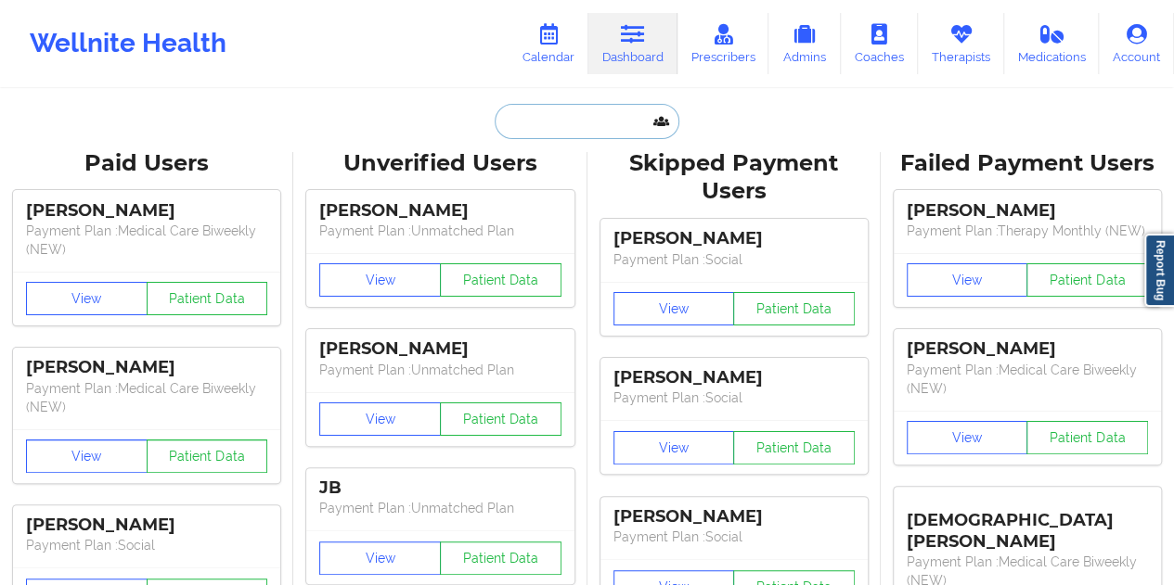
click at [560, 123] on input "text" at bounding box center [586, 121] width 184 height 35
paste input "[EMAIL_ADDRESS][DOMAIN_NAME]"
type input "[EMAIL_ADDRESS][DOMAIN_NAME]"
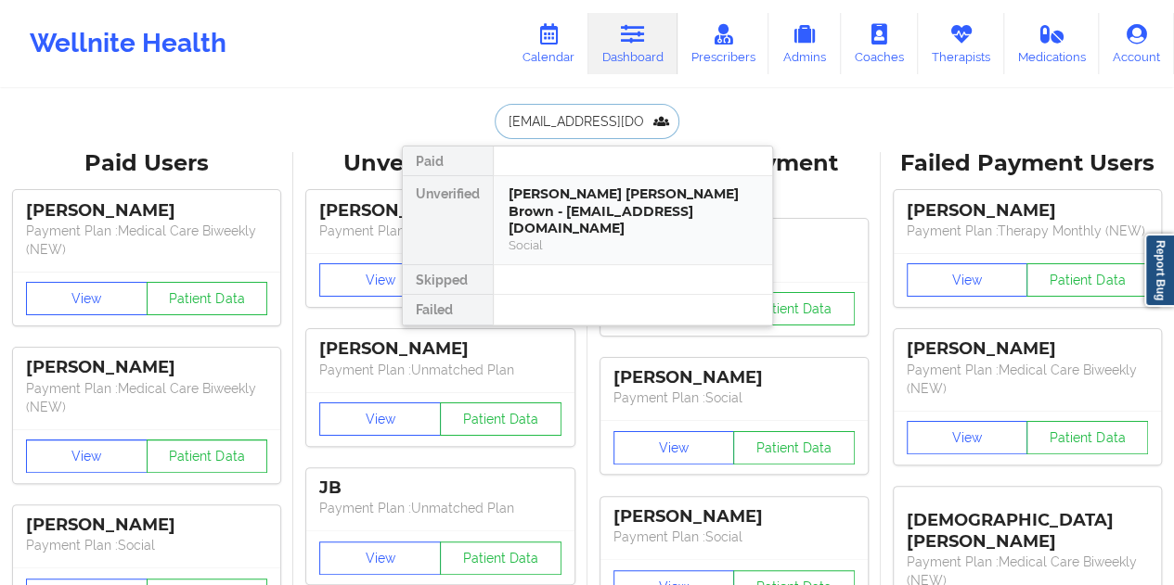
click at [639, 211] on div "[PERSON_NAME] [PERSON_NAME] Brown - [EMAIL_ADDRESS][DOMAIN_NAME]" at bounding box center [632, 212] width 249 height 52
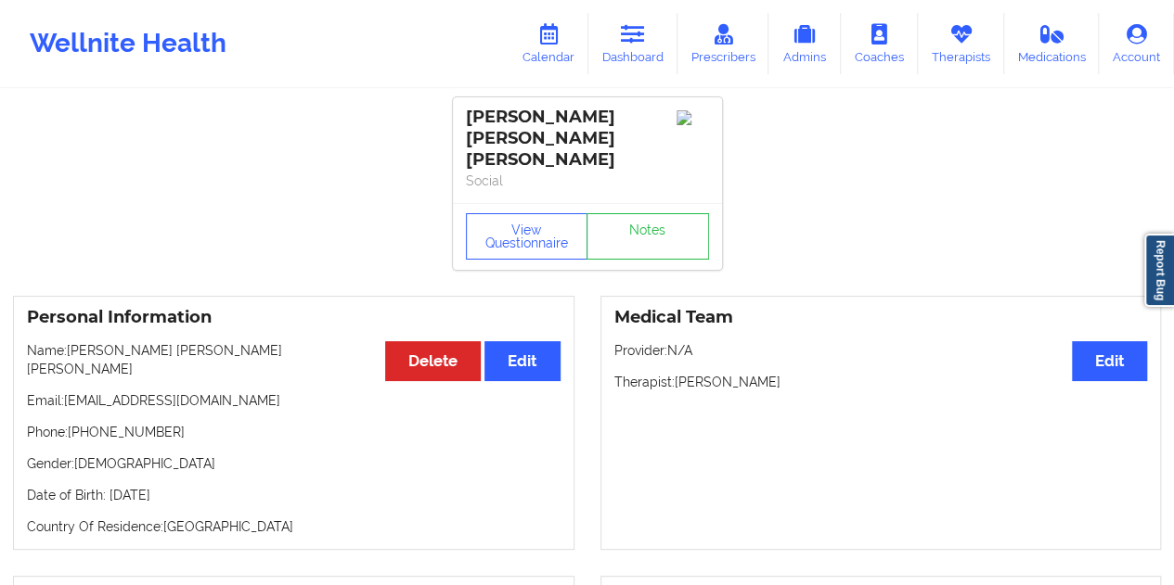
click at [629, 203] on div "View Questionnaire Notes" at bounding box center [587, 236] width 269 height 67
click at [644, 221] on link "Notes" at bounding box center [647, 236] width 122 height 46
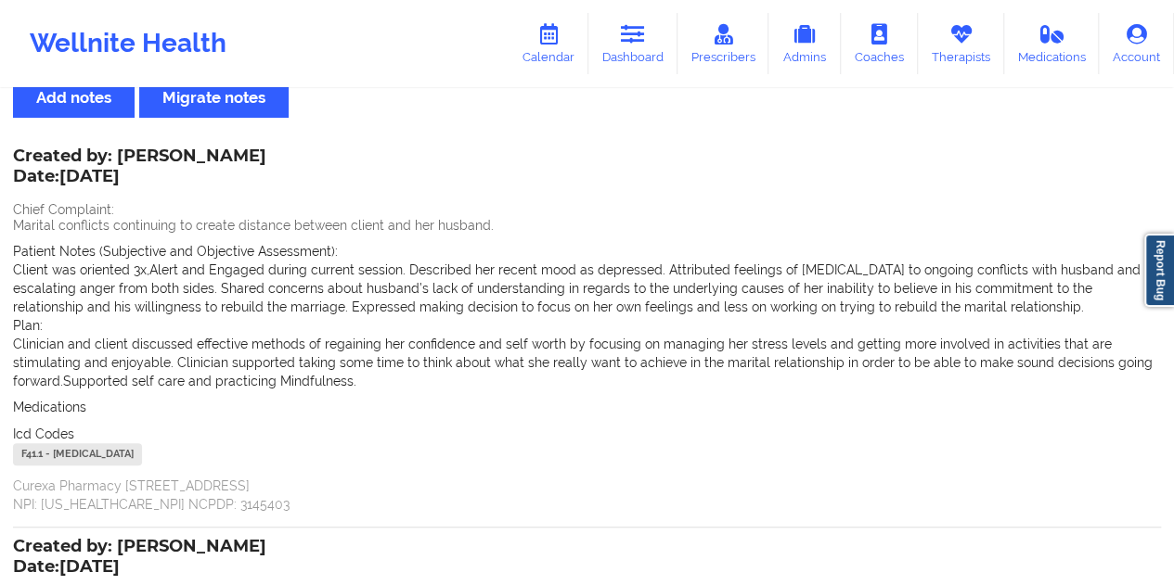
scroll to position [29, 0]
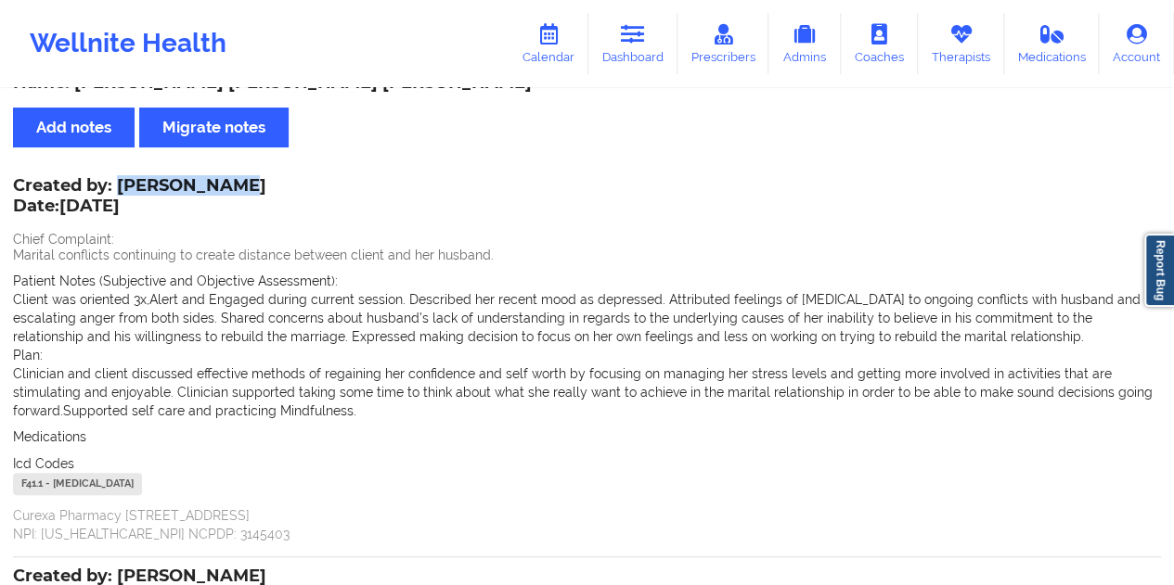
drag, startPoint x: 115, startPoint y: 185, endPoint x: 246, endPoint y: 181, distance: 130.9
click at [246, 181] on div "Created by: [PERSON_NAME] Date: [DATE]" at bounding box center [139, 197] width 253 height 43
copy div "[PERSON_NAME]"
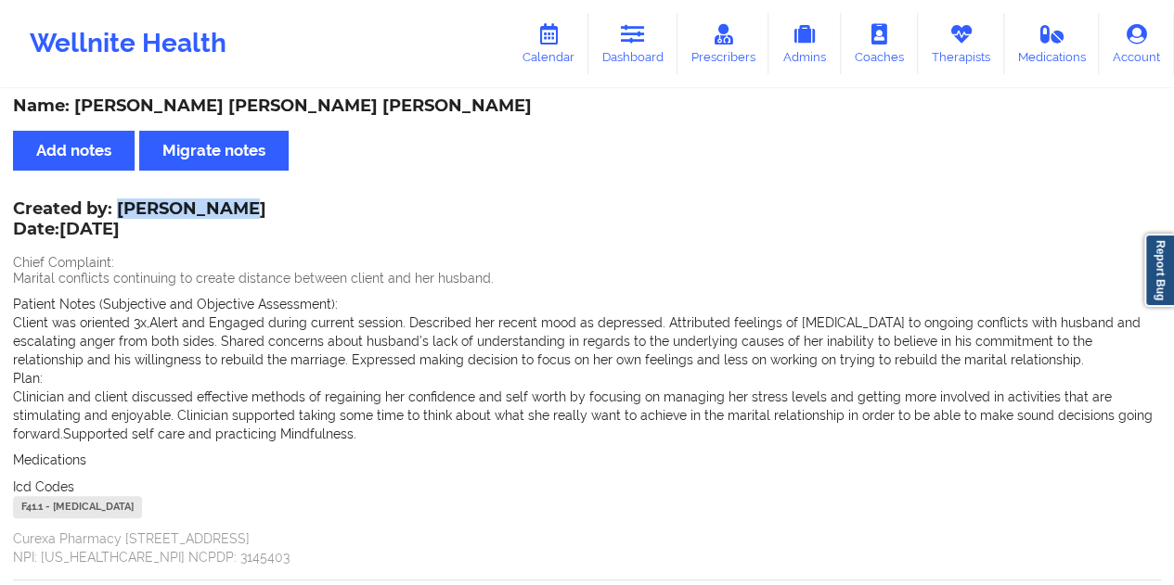
scroll to position [0, 0]
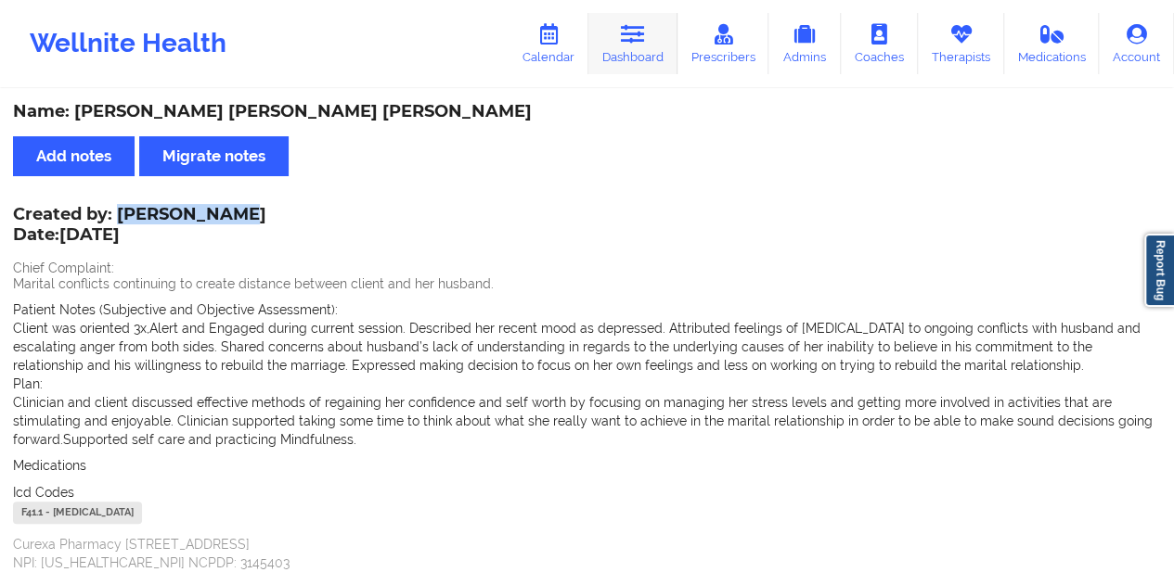
click at [648, 30] on link "Dashboard" at bounding box center [632, 43] width 89 height 61
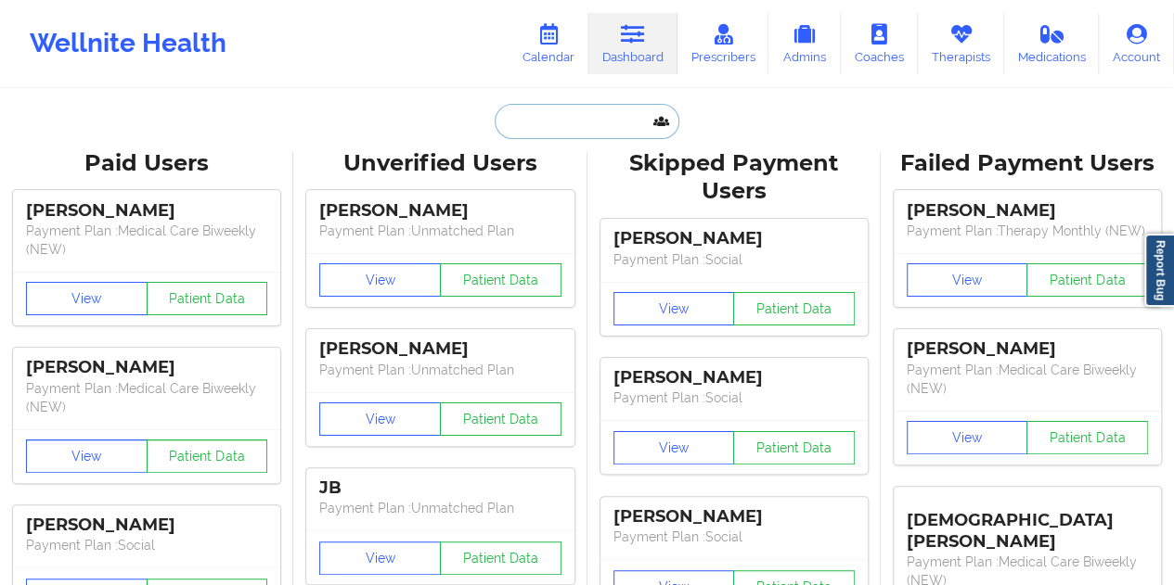
click at [549, 109] on input "text" at bounding box center [586, 121] width 184 height 35
paste input "[EMAIL_ADDRESS][DOMAIN_NAME]"
type input "[EMAIL_ADDRESS][DOMAIN_NAME]"
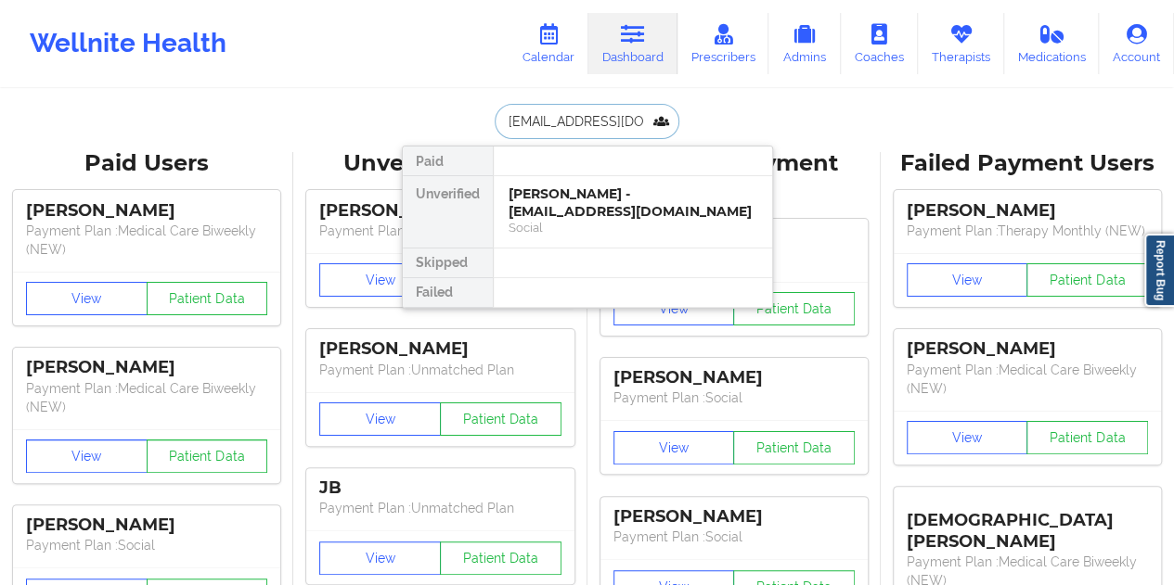
click at [576, 200] on div "[PERSON_NAME] - [EMAIL_ADDRESS][DOMAIN_NAME]" at bounding box center [632, 203] width 249 height 34
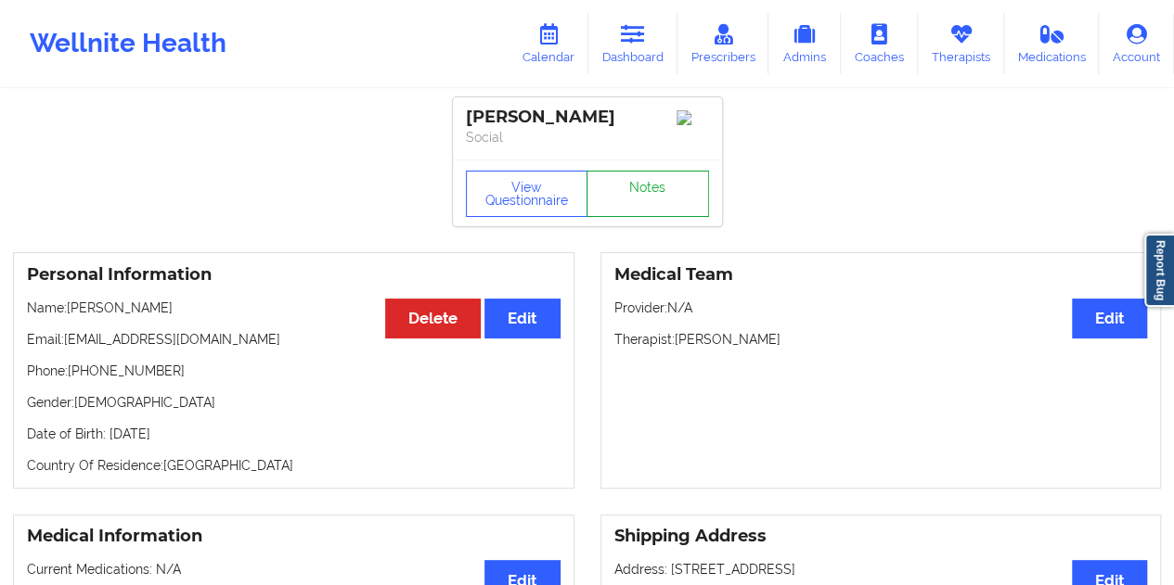
click at [686, 217] on link "Notes" at bounding box center [647, 194] width 122 height 46
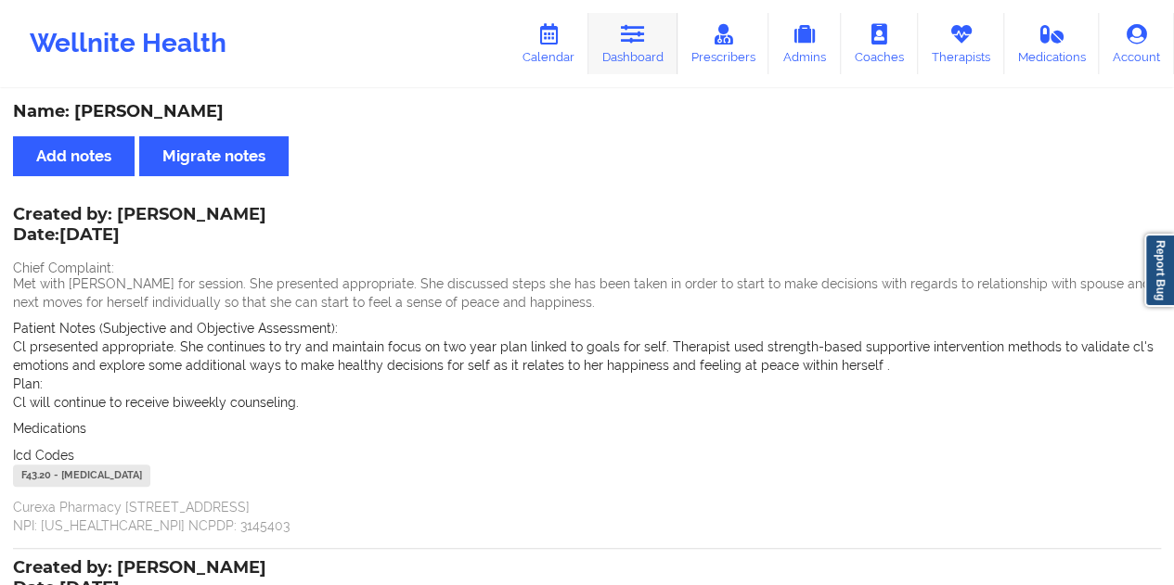
click at [645, 41] on icon at bounding box center [633, 34] width 24 height 20
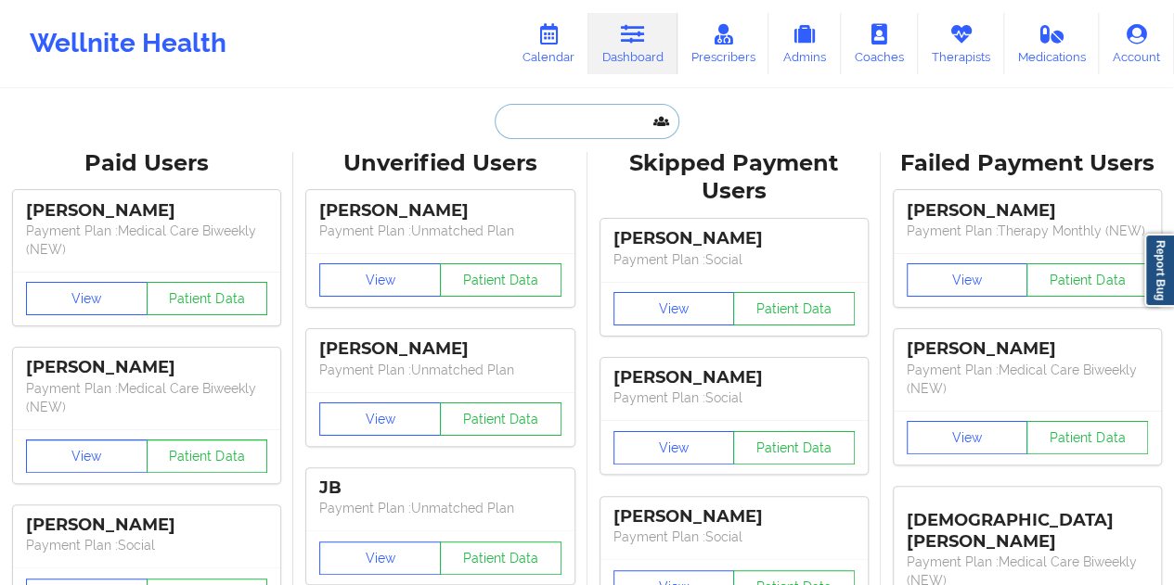
click at [556, 116] on input "text" at bounding box center [586, 121] width 184 height 35
paste input "[EMAIL_ADDRESS][DOMAIN_NAME]"
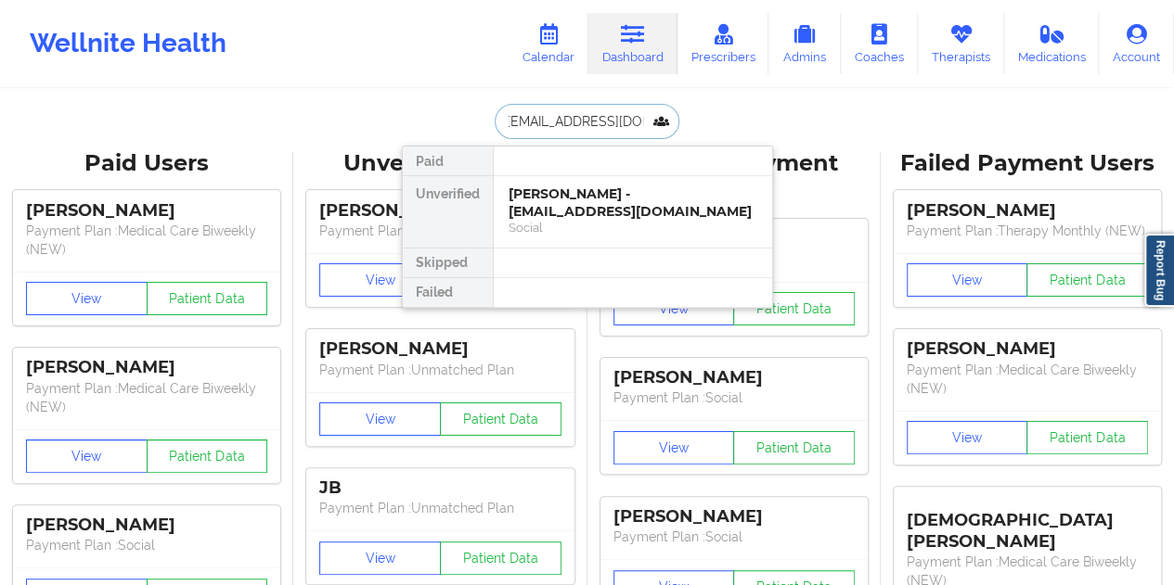
type input "[EMAIL_ADDRESS][DOMAIN_NAME]"
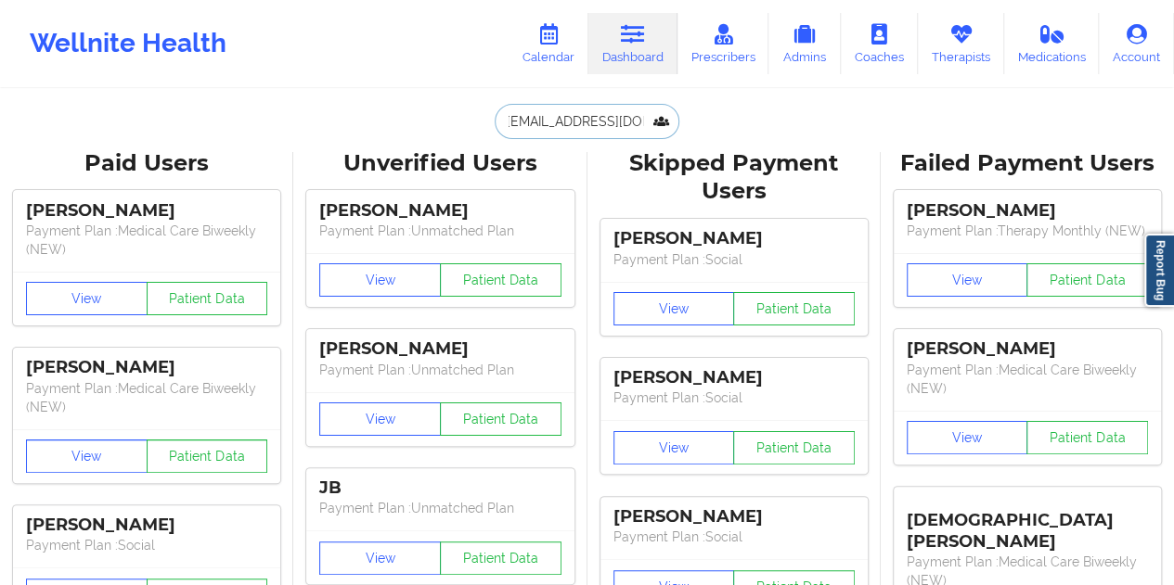
scroll to position [0, 0]
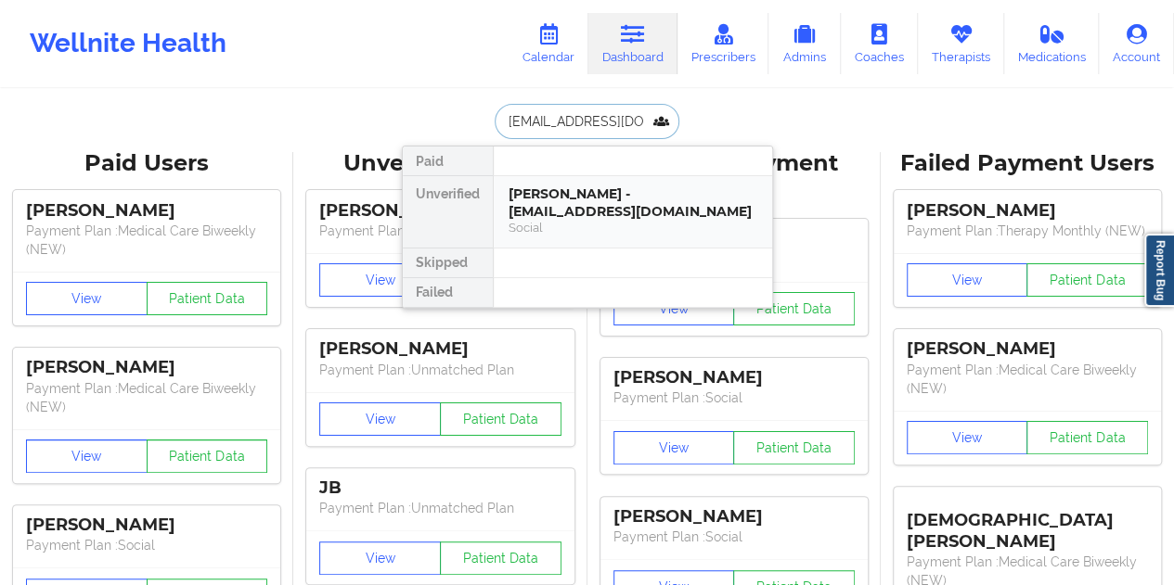
click at [583, 211] on div "[PERSON_NAME] - [EMAIL_ADDRESS][DOMAIN_NAME]" at bounding box center [632, 203] width 249 height 34
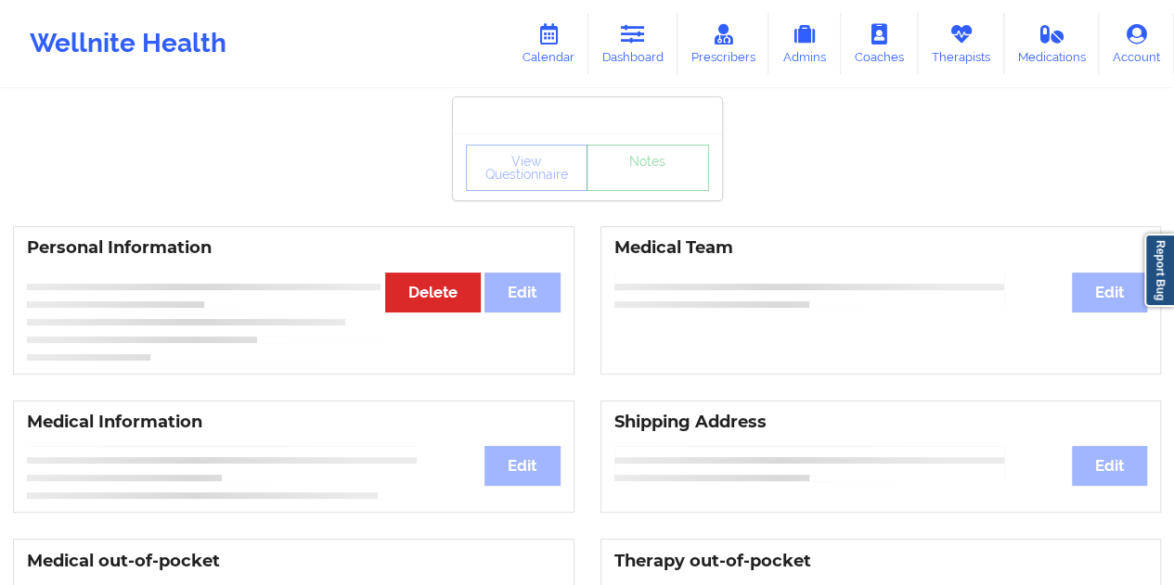
click at [638, 190] on div "View Questionnaire Notes" at bounding box center [587, 168] width 243 height 46
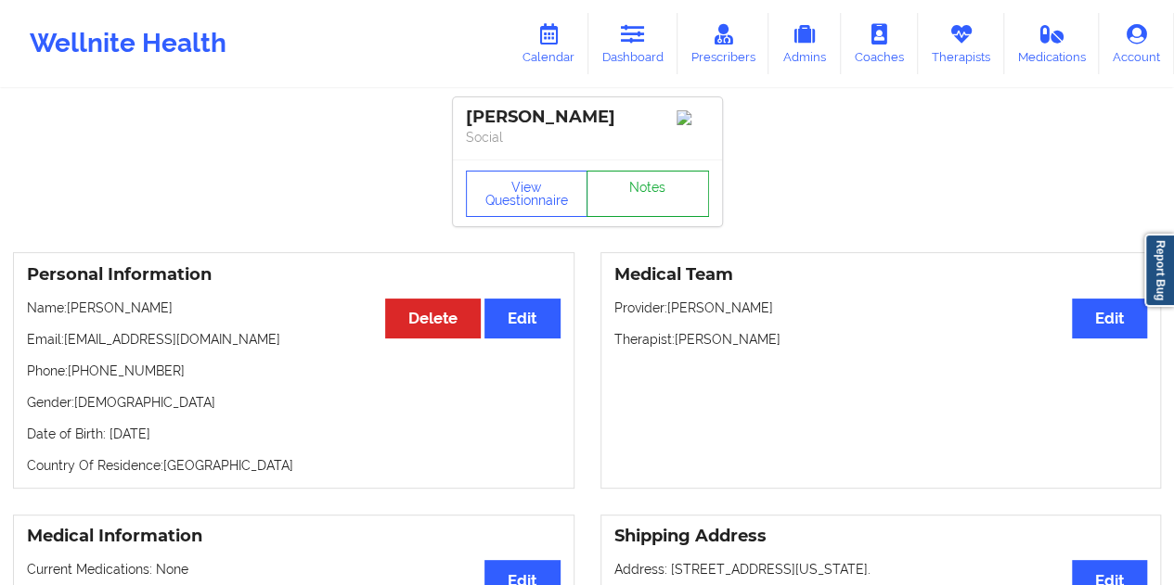
click at [616, 198] on link "Notes" at bounding box center [647, 194] width 122 height 46
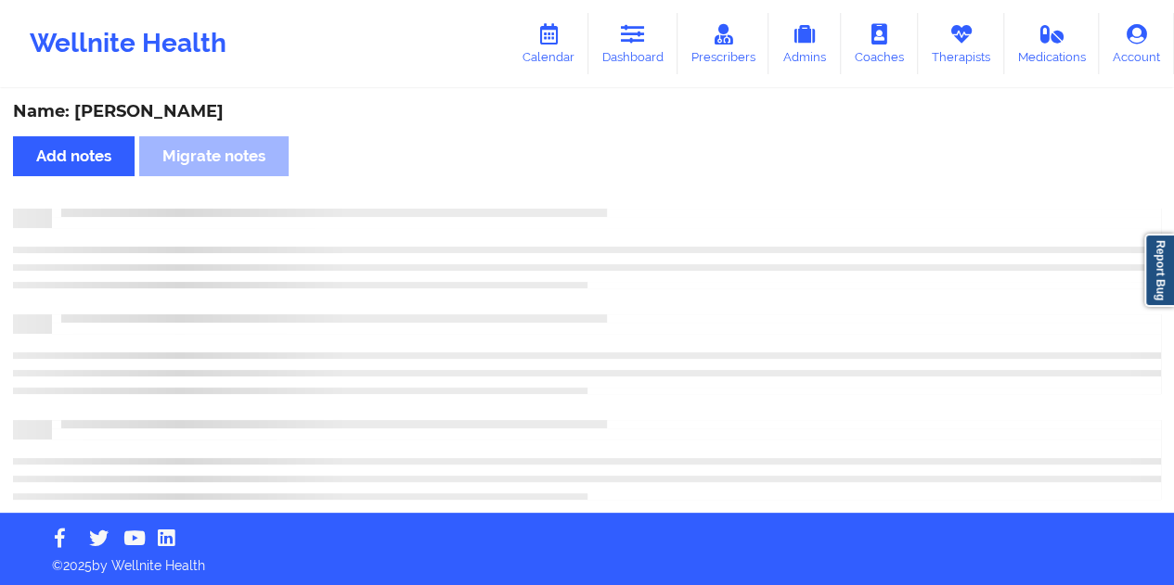
click at [156, 101] on div "Name: [PERSON_NAME]" at bounding box center [587, 111] width 1148 height 21
copy div "[PERSON_NAME]"
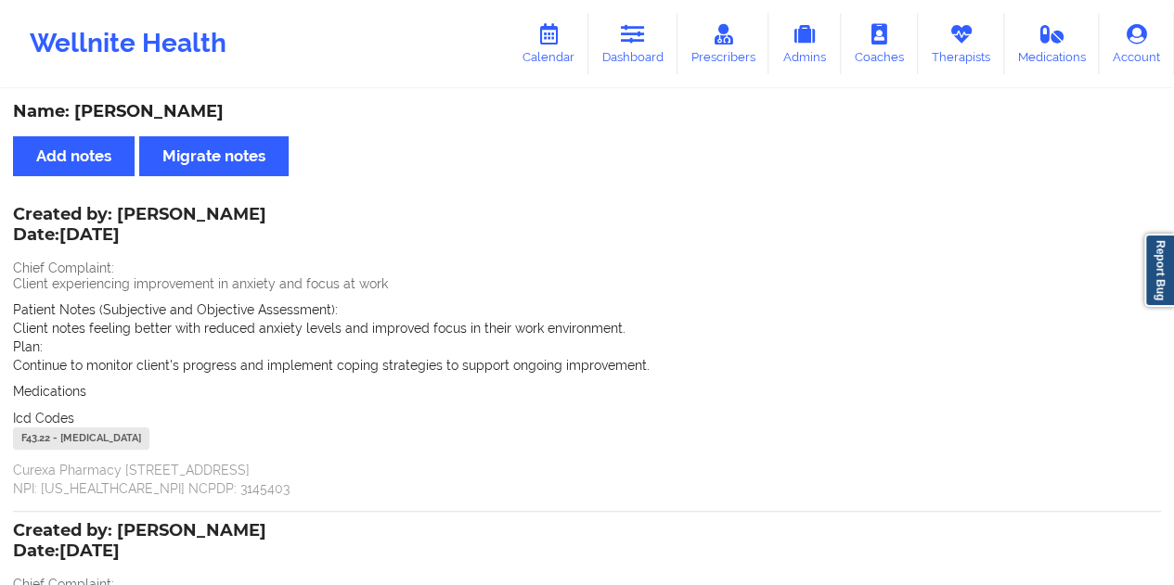
click at [663, 82] on div "Wellnite Health Calendar Dashboard Prescribers Admins Coaches Therapists Medica…" at bounding box center [587, 43] width 1174 height 87
click at [681, 28] on link "Prescribers" at bounding box center [723, 43] width 92 height 61
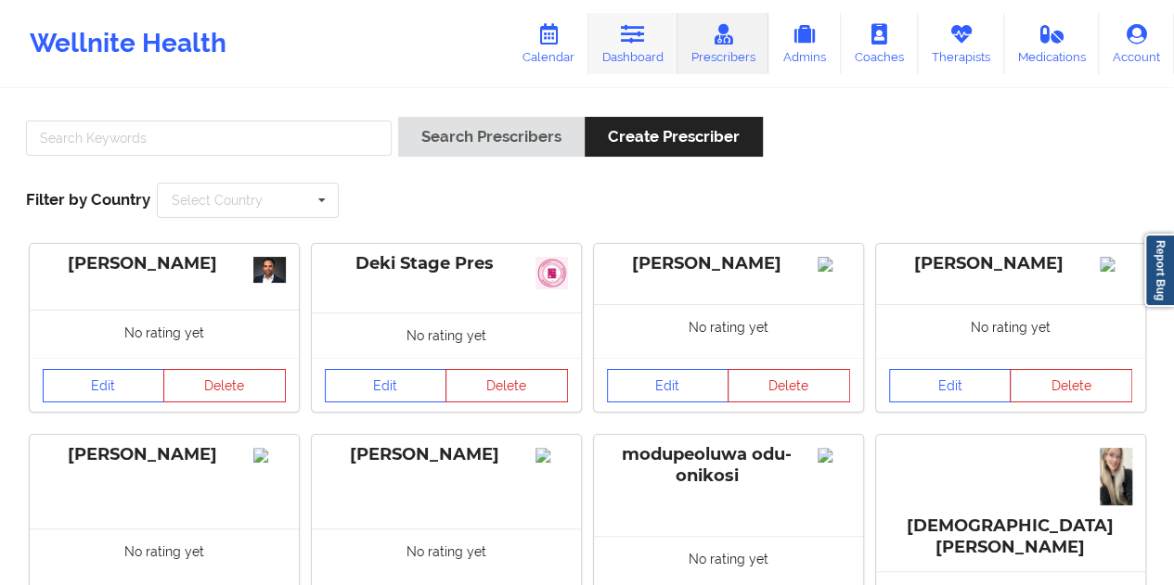
click at [638, 42] on icon at bounding box center [633, 34] width 24 height 20
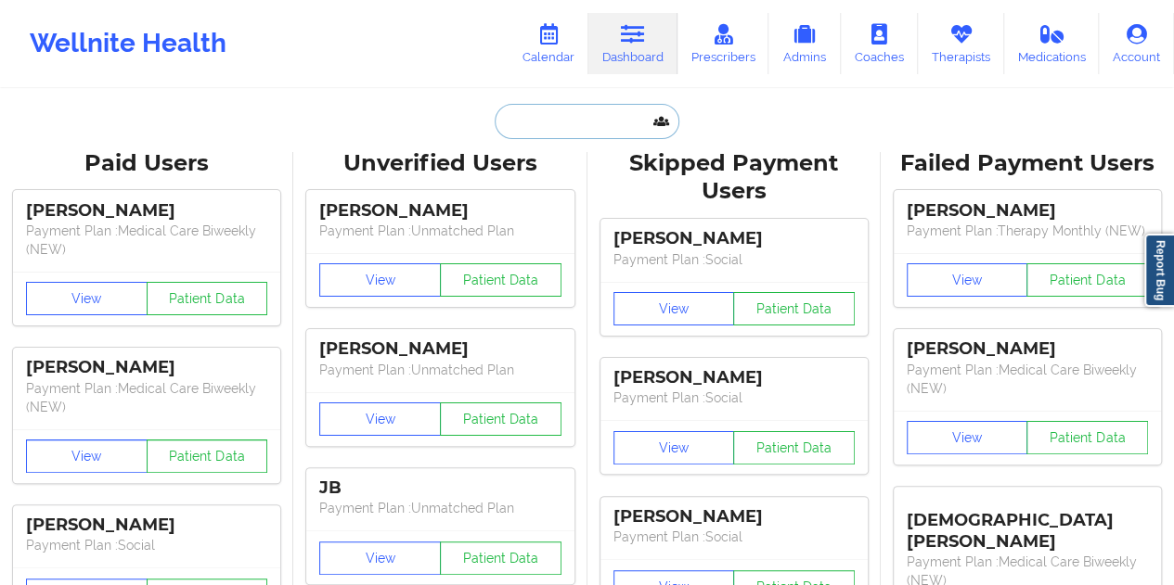
click at [530, 125] on input "text" at bounding box center [586, 121] width 184 height 35
paste input "[EMAIL_ADDRESS][DOMAIN_NAME]"
type input "[EMAIL_ADDRESS][DOMAIN_NAME]"
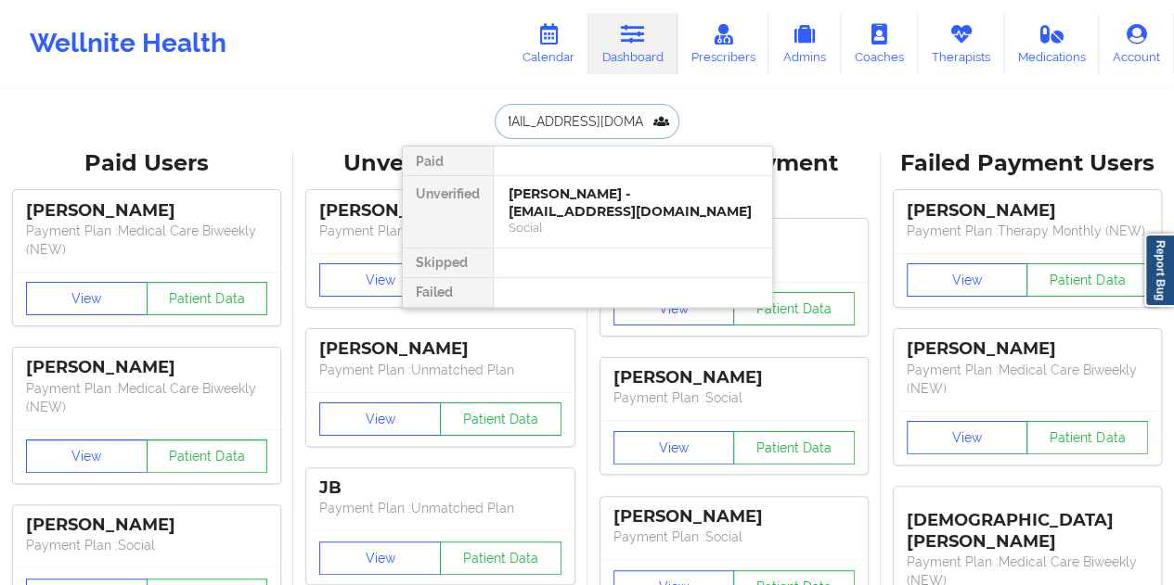
click at [555, 205] on div "[PERSON_NAME] - [EMAIL_ADDRESS][DOMAIN_NAME]" at bounding box center [632, 203] width 249 height 34
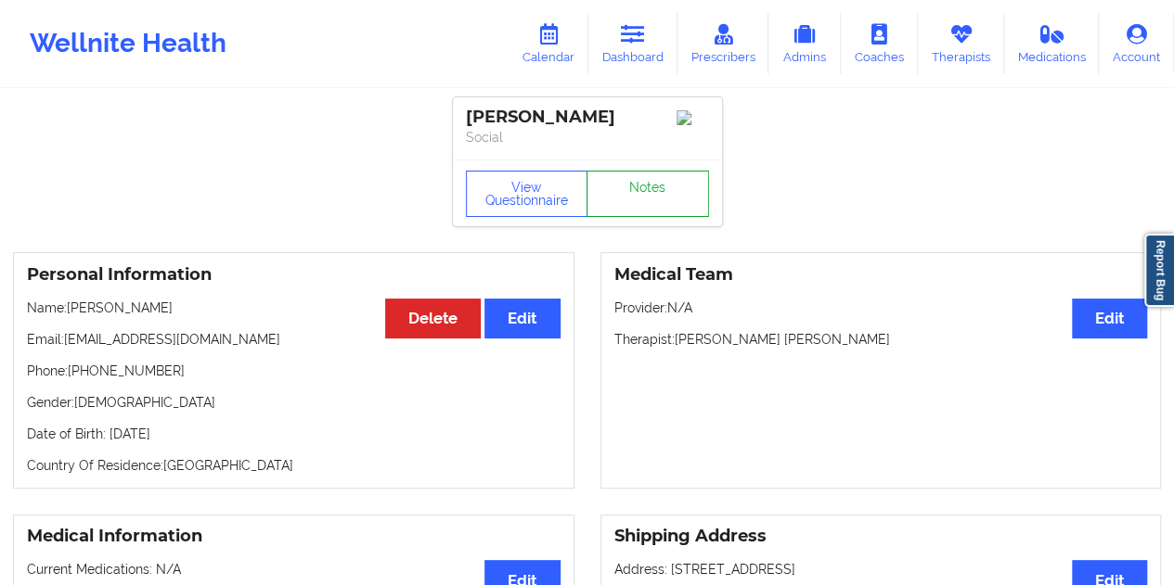
click at [630, 191] on link "Notes" at bounding box center [647, 194] width 122 height 46
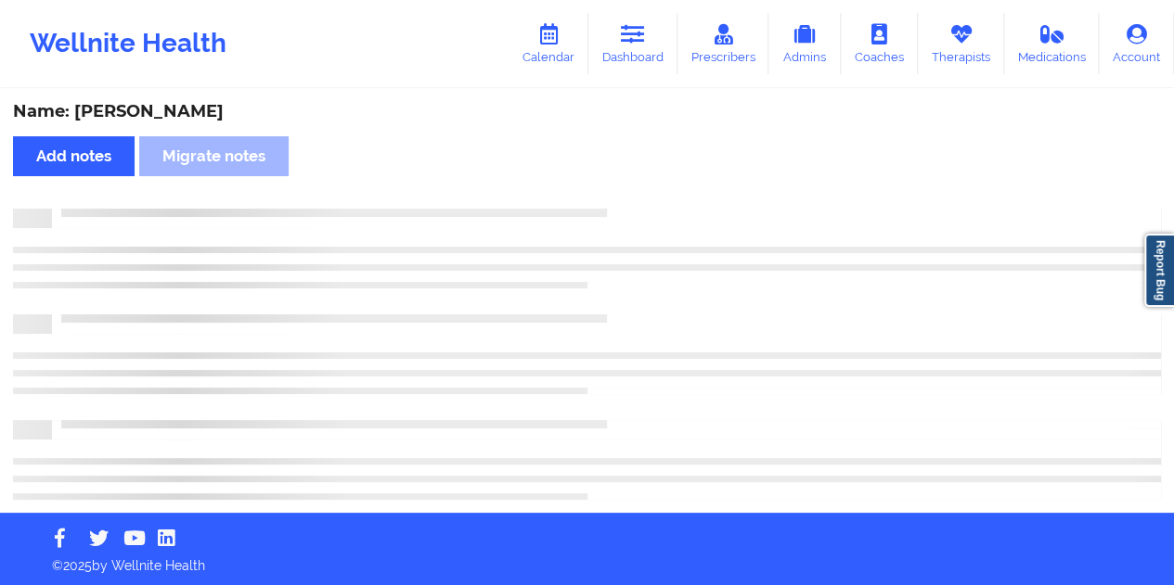
click at [146, 100] on div "Name: [PERSON_NAME] Add notes Migrate notes" at bounding box center [587, 302] width 1174 height 422
click at [145, 100] on div "Name: [PERSON_NAME] Add notes Migrate notes" at bounding box center [587, 302] width 1174 height 422
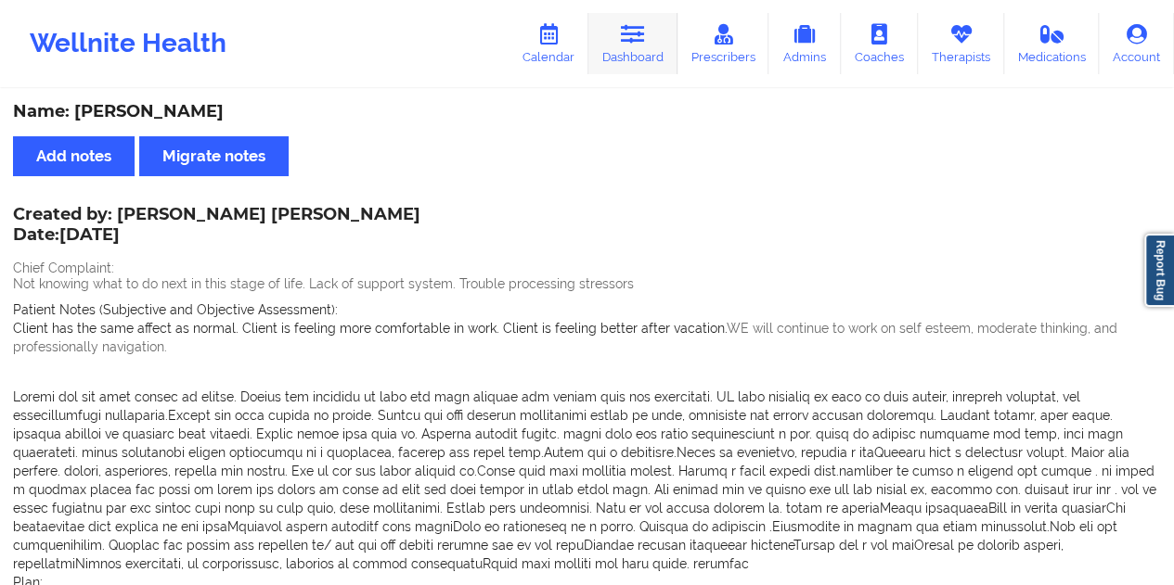
click at [645, 63] on link "Dashboard" at bounding box center [632, 43] width 89 height 61
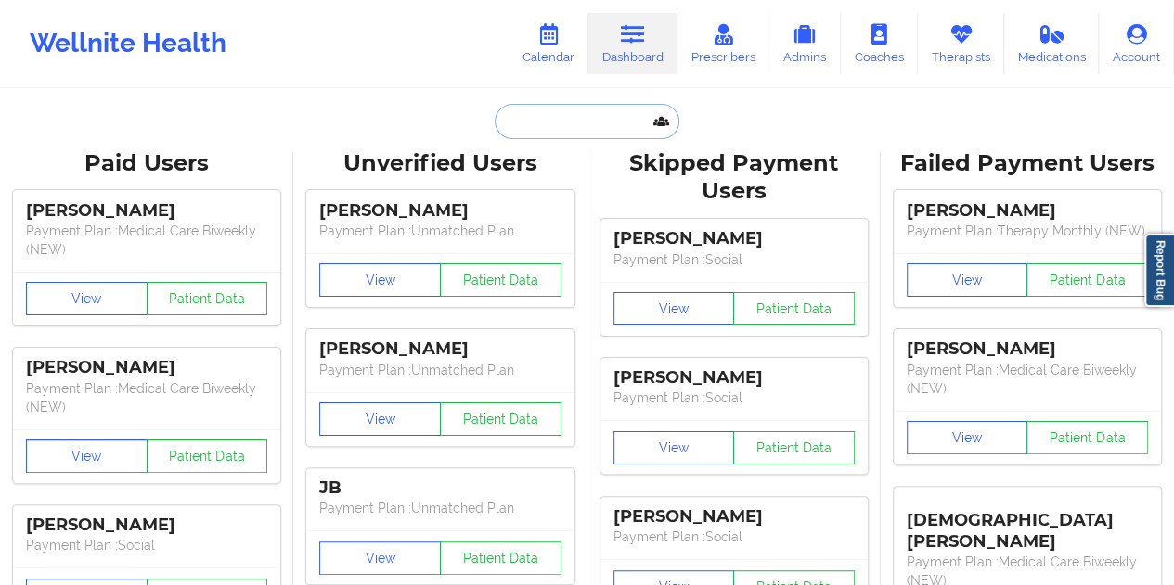
click at [520, 123] on input "text" at bounding box center [586, 121] width 184 height 35
paste input "[EMAIL_ADDRESS][PERSON_NAME][DOMAIN_NAME]"
type input "[EMAIL_ADDRESS][PERSON_NAME][DOMAIN_NAME]"
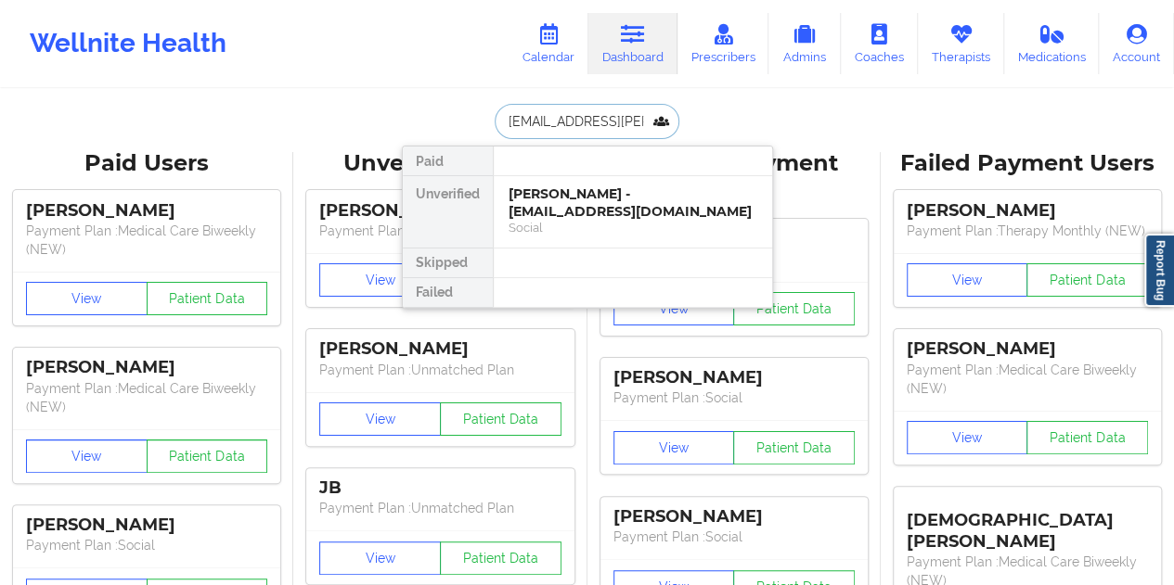
scroll to position [0, 22]
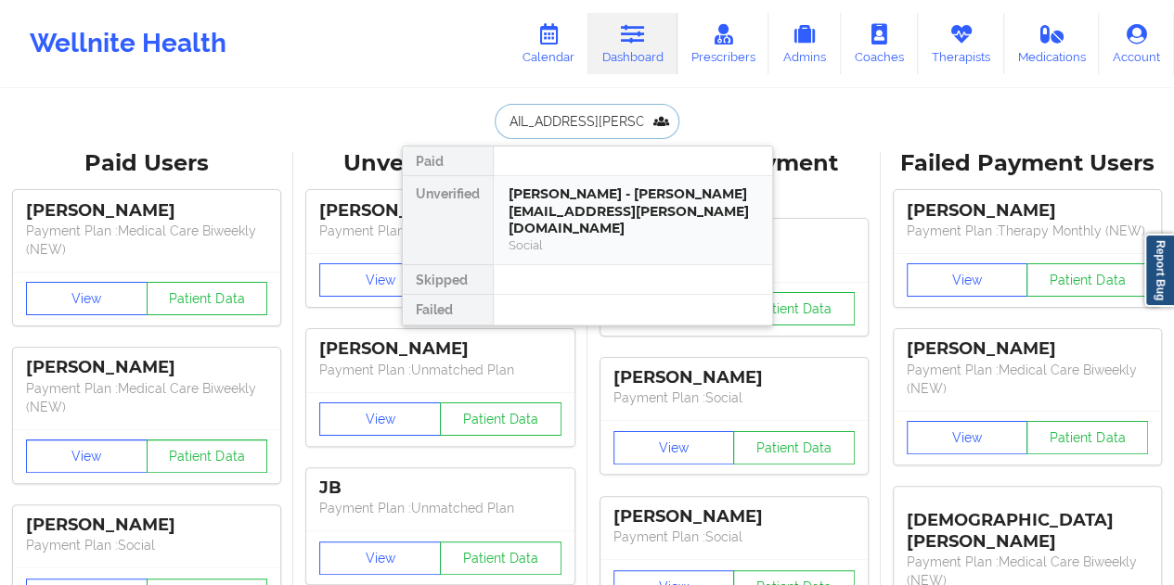
click at [567, 216] on div "[PERSON_NAME] - [PERSON_NAME][EMAIL_ADDRESS][PERSON_NAME][DOMAIN_NAME]" at bounding box center [632, 212] width 249 height 52
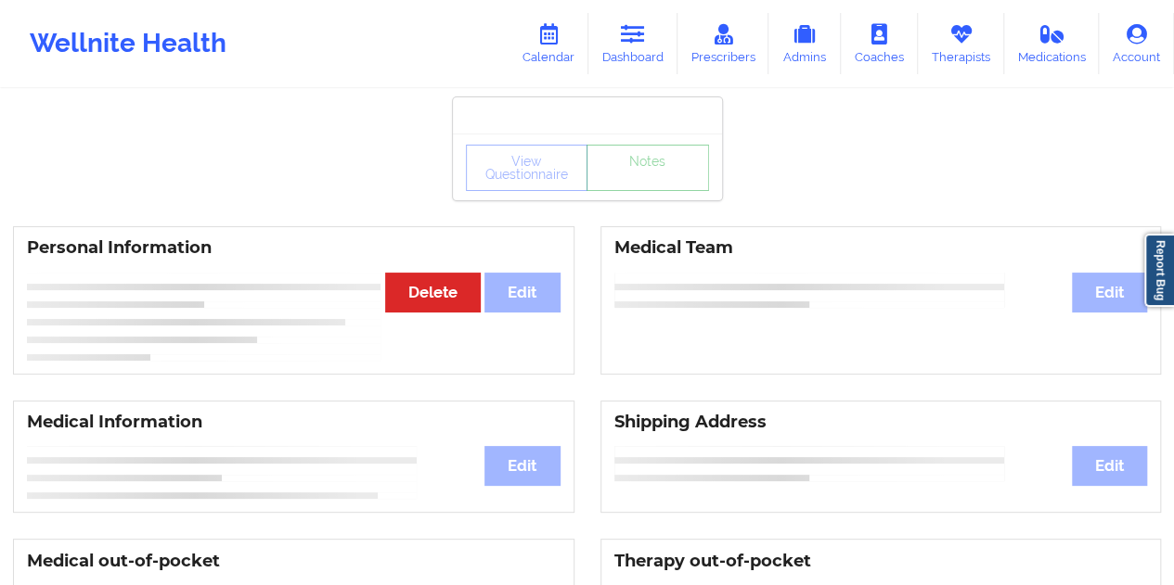
click at [639, 191] on link "Notes" at bounding box center [647, 168] width 122 height 46
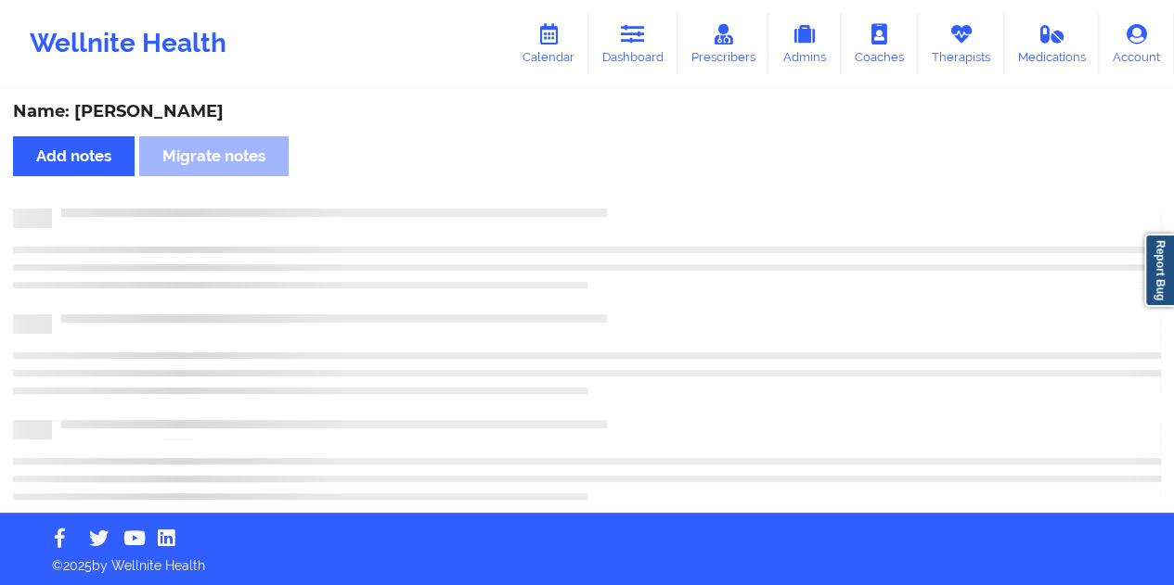
click at [175, 120] on div "Name: [PERSON_NAME]" at bounding box center [587, 111] width 1148 height 21
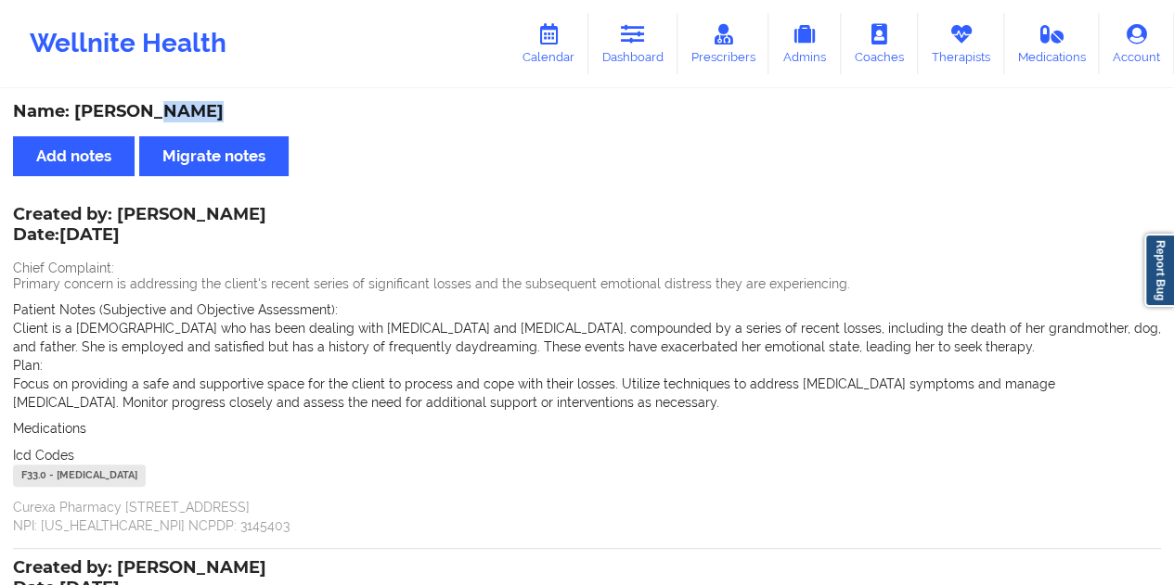
drag, startPoint x: 118, startPoint y: 213, endPoint x: 202, endPoint y: 208, distance: 84.6
click at [202, 211] on div "Created by: [PERSON_NAME] Date: [DATE] Chief Complaint: Primary concern is addr…" at bounding box center [587, 372] width 1148 height 327
click at [228, 205] on div "Name: [PERSON_NAME] Add notes Migrate notes Created by: [PERSON_NAME] Date: [DA…" at bounding box center [587, 537] width 1174 height 892
drag, startPoint x: 119, startPoint y: 212, endPoint x: 198, endPoint y: 212, distance: 78.9
click at [198, 212] on div "Created by: [PERSON_NAME] Date: [DATE]" at bounding box center [139, 226] width 253 height 43
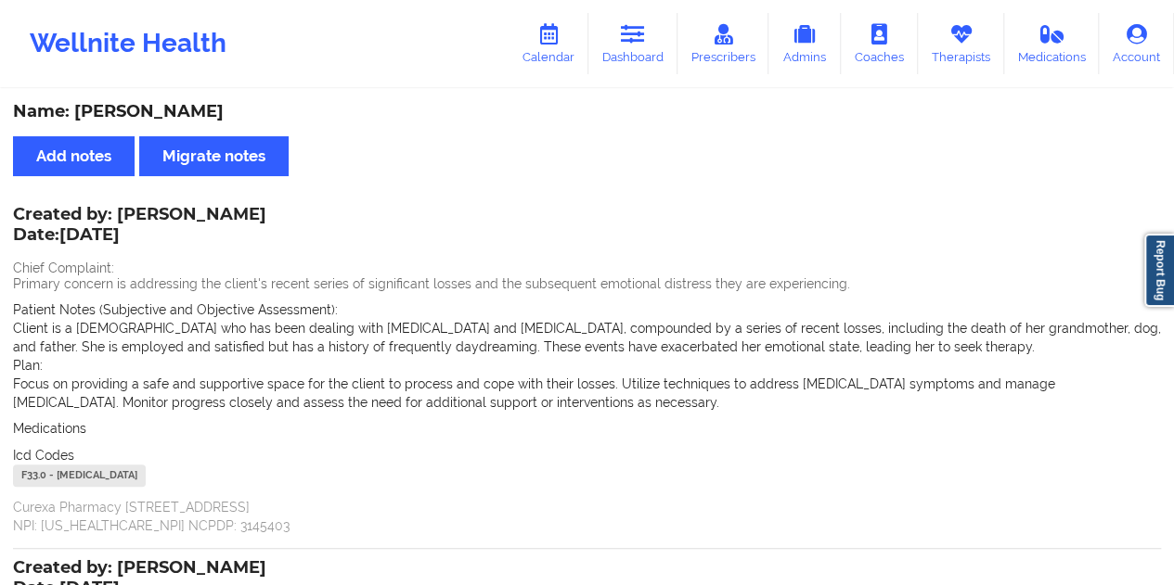
click at [216, 214] on div "Created by: [PERSON_NAME] Date: [DATE] Chief Complaint: Primary concern is addr…" at bounding box center [587, 372] width 1148 height 327
drag, startPoint x: 198, startPoint y: 209, endPoint x: 135, endPoint y: 209, distance: 63.1
click at [145, 209] on div "Created by: [PERSON_NAME] Date: [DATE]" at bounding box center [139, 226] width 253 height 43
drag, startPoint x: 118, startPoint y: 207, endPoint x: 202, endPoint y: 206, distance: 84.4
click at [201, 206] on div "Name: [PERSON_NAME] Add notes Migrate notes Created by: [PERSON_NAME] Date: [DA…" at bounding box center [587, 537] width 1174 height 892
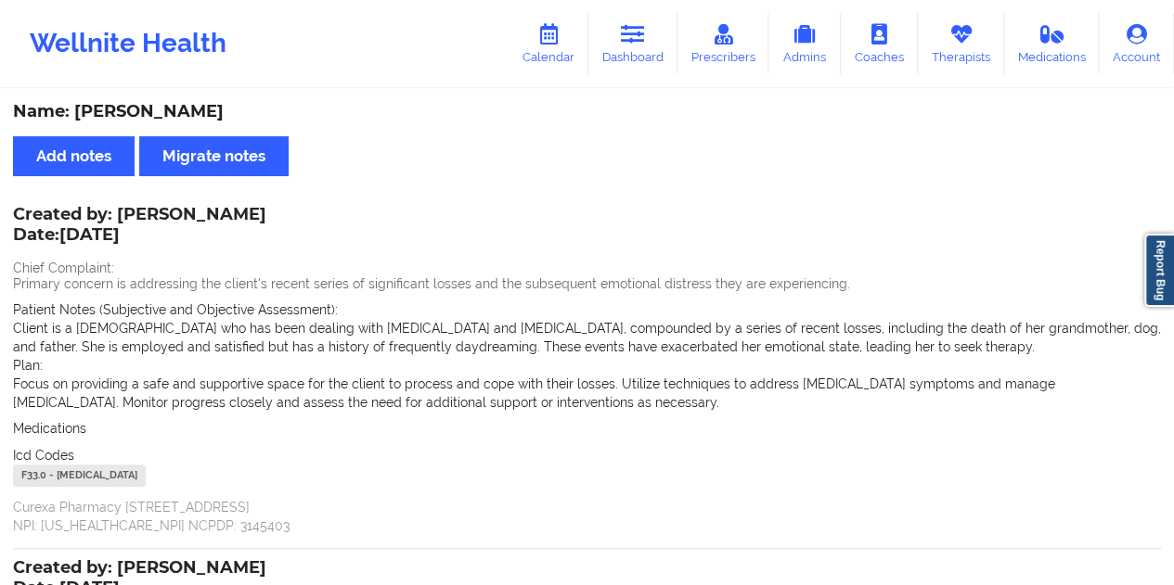
click at [410, 189] on div "Name: [PERSON_NAME] Add notes Migrate notes Created by: [PERSON_NAME] Date: [DA…" at bounding box center [587, 537] width 1174 height 892
drag, startPoint x: 200, startPoint y: 213, endPoint x: 114, endPoint y: 207, distance: 86.5
click at [114, 207] on div "Created by: [PERSON_NAME] Date: [DATE]" at bounding box center [139, 226] width 253 height 43
click at [649, 49] on link "Dashboard" at bounding box center [632, 43] width 89 height 61
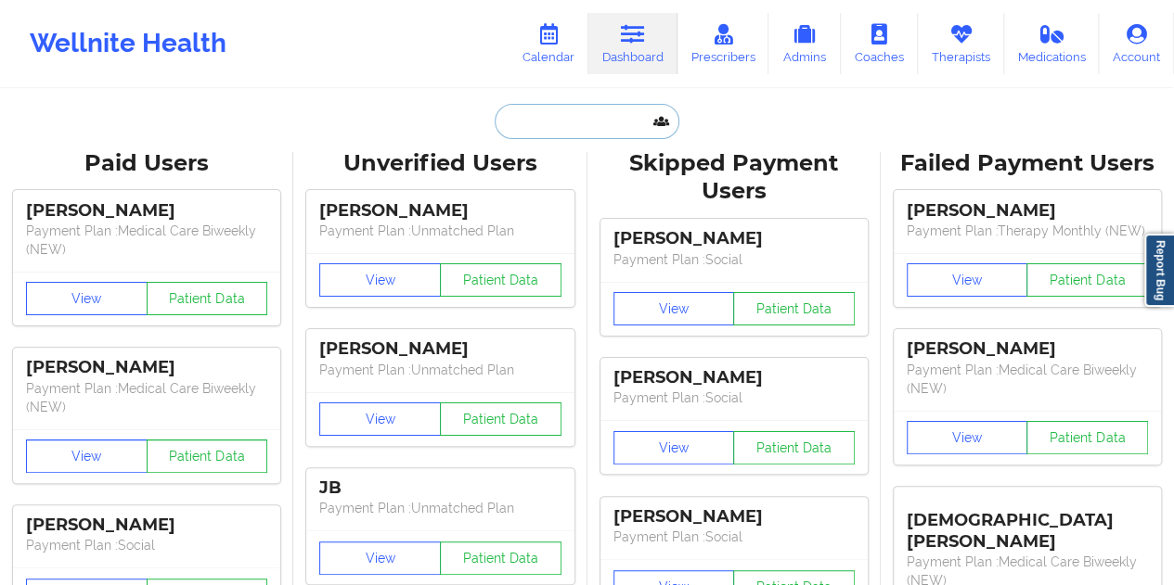
click at [546, 109] on input "text" at bounding box center [586, 121] width 184 height 35
paste input "[PERSON_NAME][EMAIL_ADDRESS][PERSON_NAME][DOMAIN_NAME]"
type input "[PERSON_NAME][EMAIL_ADDRESS][PERSON_NAME][DOMAIN_NAME]"
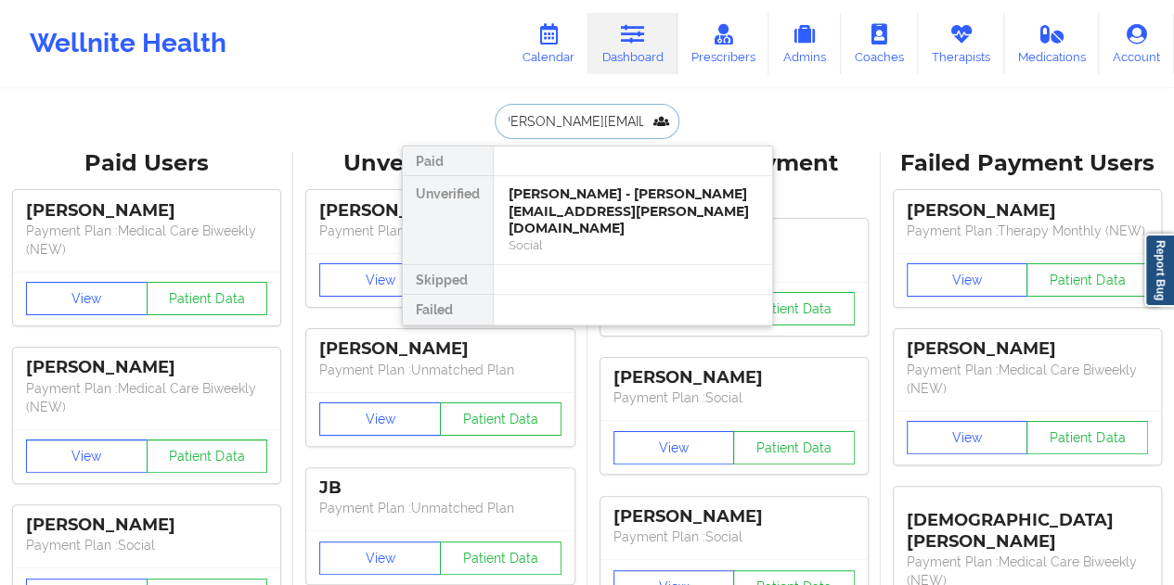
click at [588, 196] on div "[PERSON_NAME] - [PERSON_NAME][EMAIL_ADDRESS][PERSON_NAME][DOMAIN_NAME]" at bounding box center [632, 212] width 249 height 52
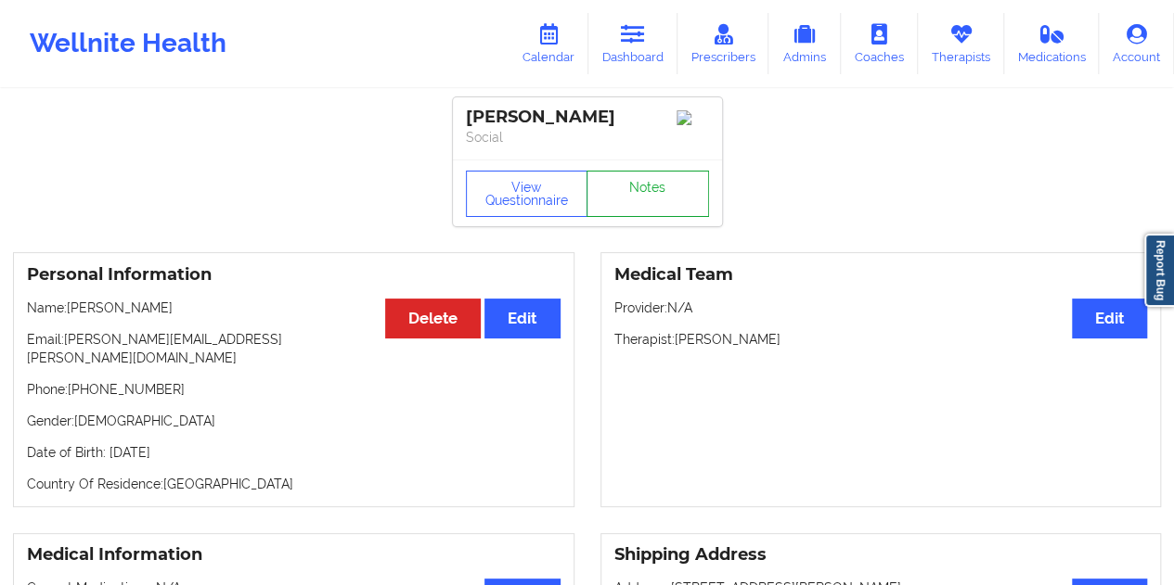
click at [646, 191] on link "Notes" at bounding box center [647, 194] width 122 height 46
